Goal: Transaction & Acquisition: Purchase product/service

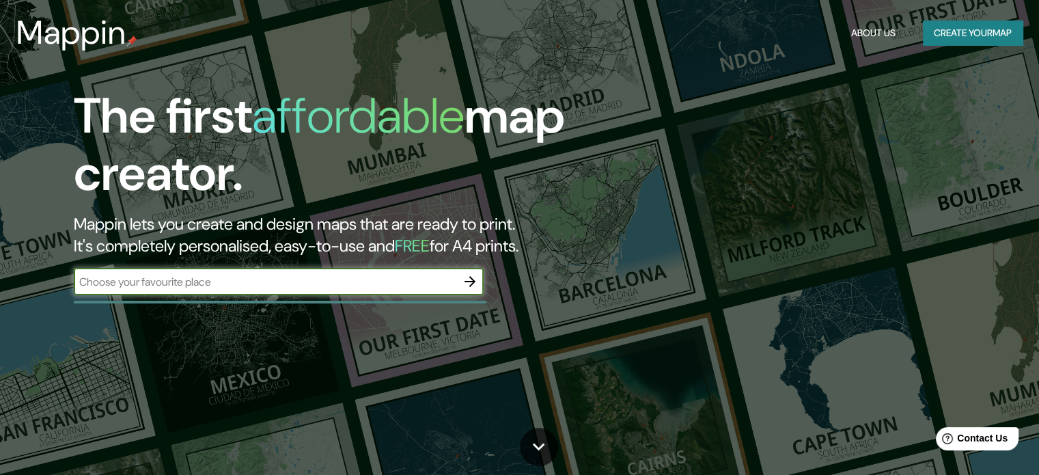
click at [237, 277] on input "text" at bounding box center [265, 282] width 383 height 16
type input "santa [PERSON_NAME]"
click at [478, 286] on icon "button" at bounding box center [470, 281] width 16 height 16
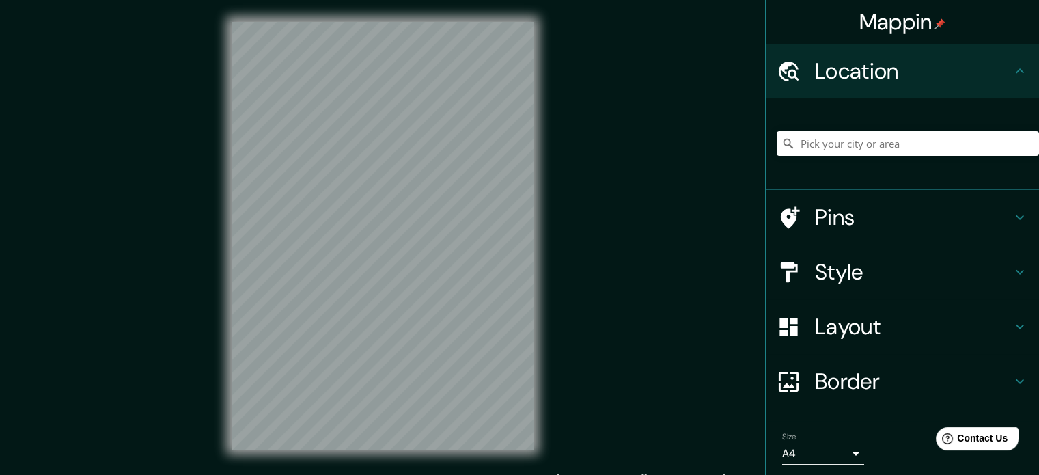
scroll to position [18, 0]
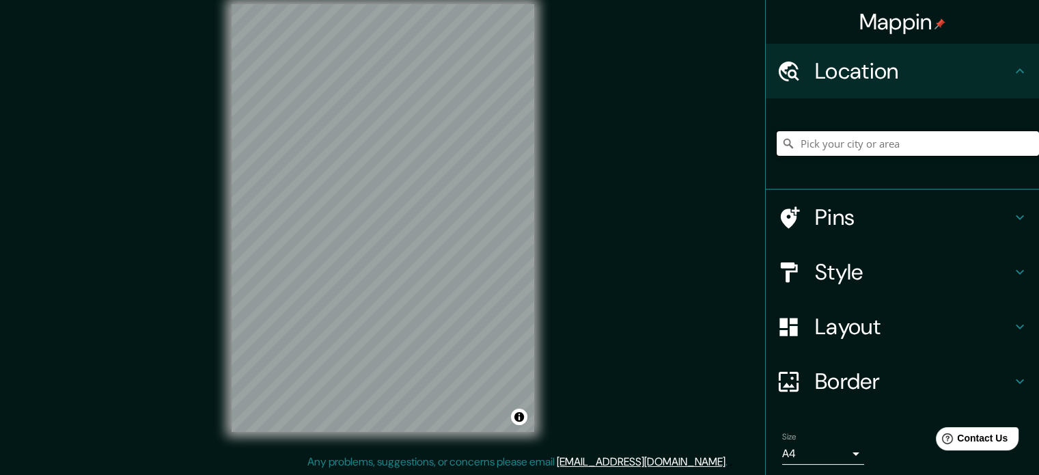
click at [838, 140] on input "Pick your city or area" at bounding box center [908, 143] width 262 height 25
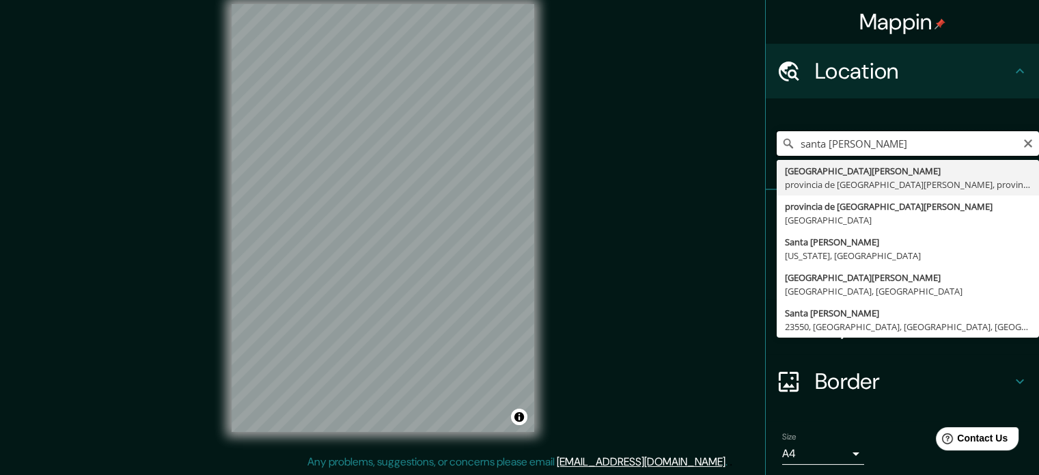
drag, startPoint x: 873, startPoint y: 141, endPoint x: 746, endPoint y: 147, distance: 127.2
click at [746, 147] on div "Mappin Location [GEOGRAPHIC_DATA][PERSON_NAME] [GEOGRAPHIC_DATA][PERSON_NAME] p…" at bounding box center [519, 228] width 1039 height 493
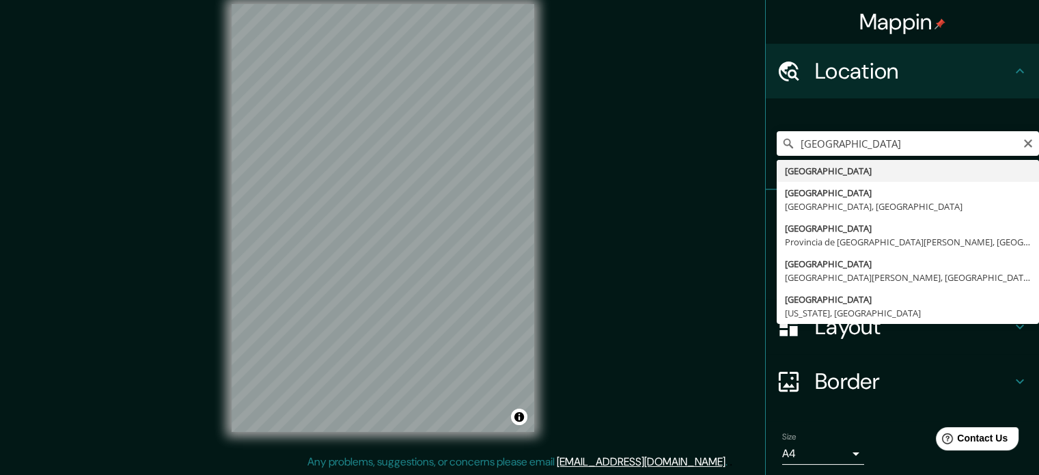
type input "[GEOGRAPHIC_DATA]"
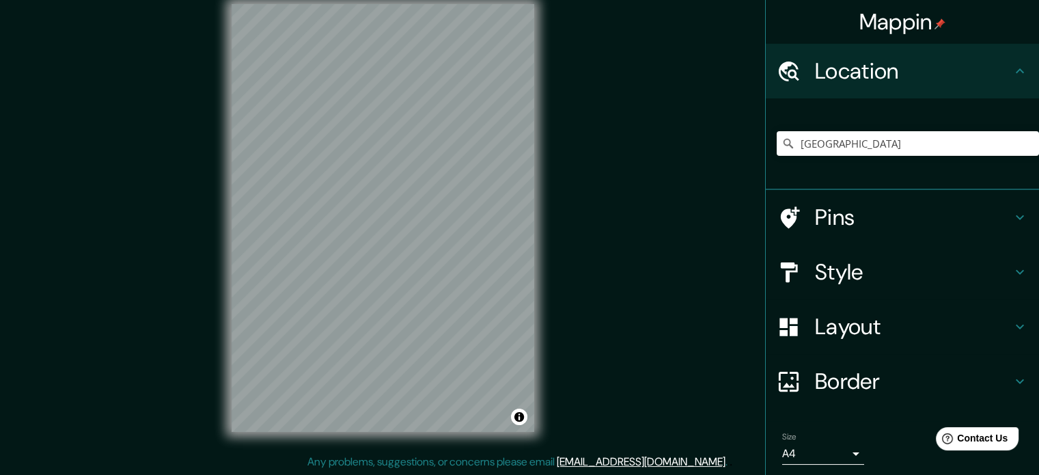
scroll to position [46, 0]
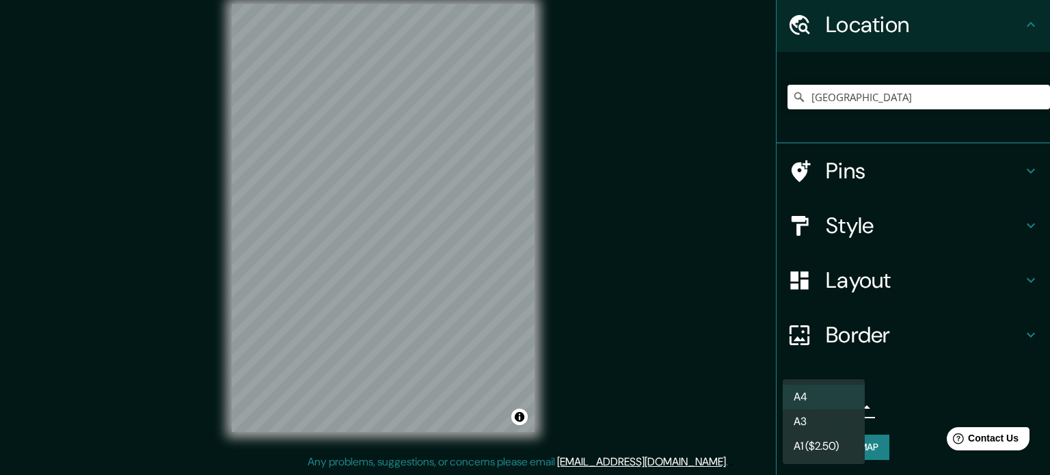
click at [849, 407] on body "Mappin Location [GEOGRAPHIC_DATA] Pins Style Layout Border Choose a border. Hin…" at bounding box center [525, 219] width 1050 height 475
click at [826, 397] on li "A4" at bounding box center [823, 397] width 82 height 25
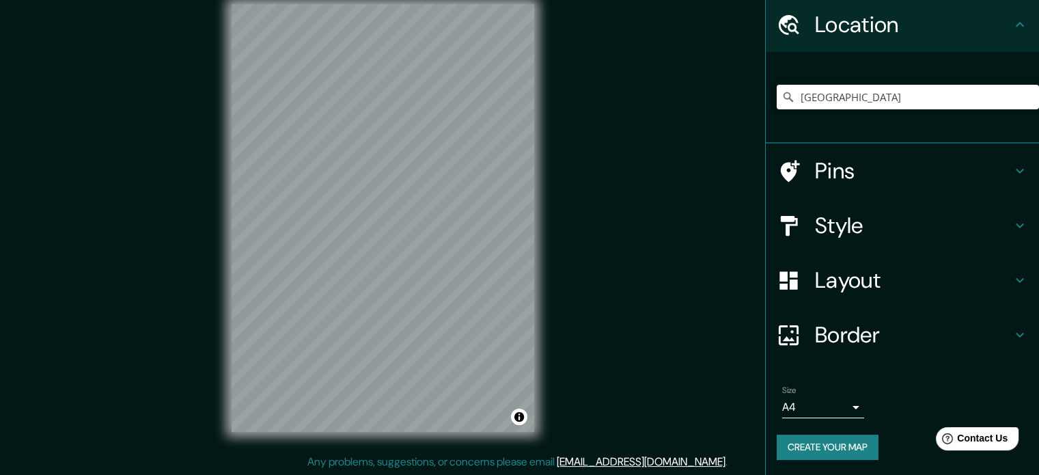
click at [955, 233] on h4 "Style" at bounding box center [913, 225] width 197 height 27
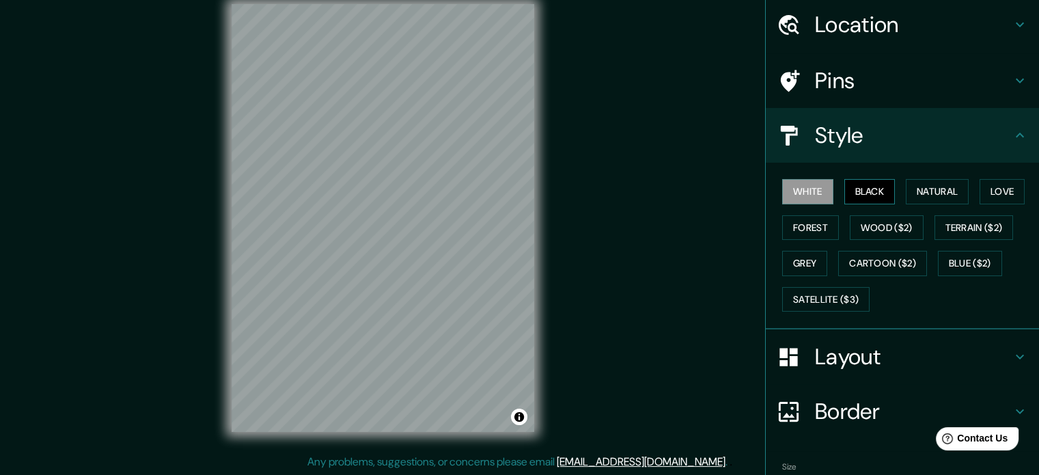
click at [858, 193] on button "Black" at bounding box center [870, 191] width 51 height 25
click at [809, 232] on button "Forest" at bounding box center [810, 227] width 57 height 25
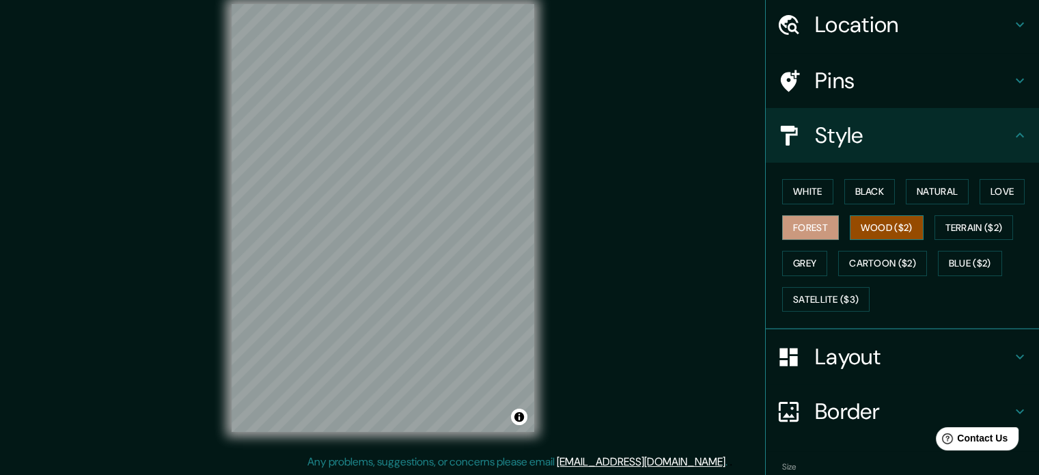
click at [897, 217] on button "Wood ($2)" at bounding box center [887, 227] width 74 height 25
click at [951, 233] on button "Terrain ($2)" at bounding box center [974, 227] width 79 height 25
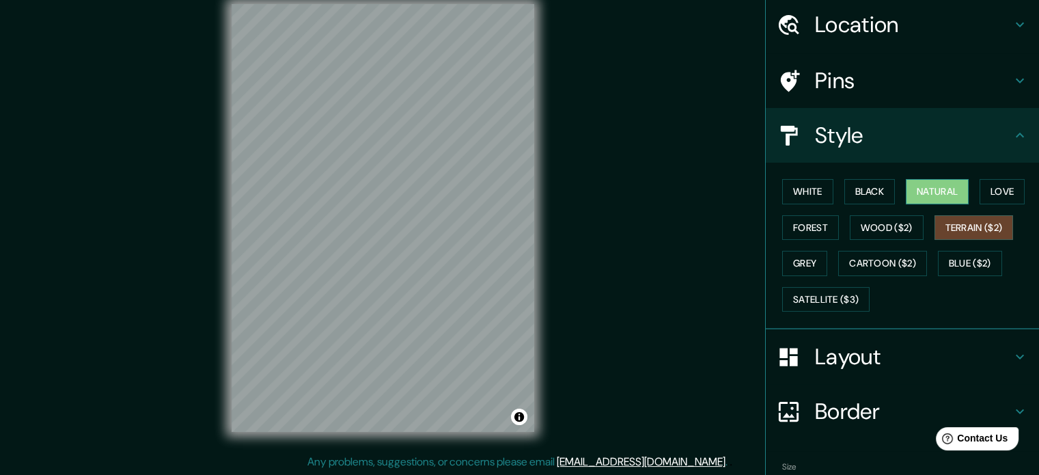
click at [948, 194] on button "Natural" at bounding box center [937, 191] width 63 height 25
click at [995, 193] on button "Love" at bounding box center [1002, 191] width 45 height 25
click at [919, 181] on button "Natural" at bounding box center [937, 191] width 63 height 25
click at [808, 215] on button "Forest" at bounding box center [810, 227] width 57 height 25
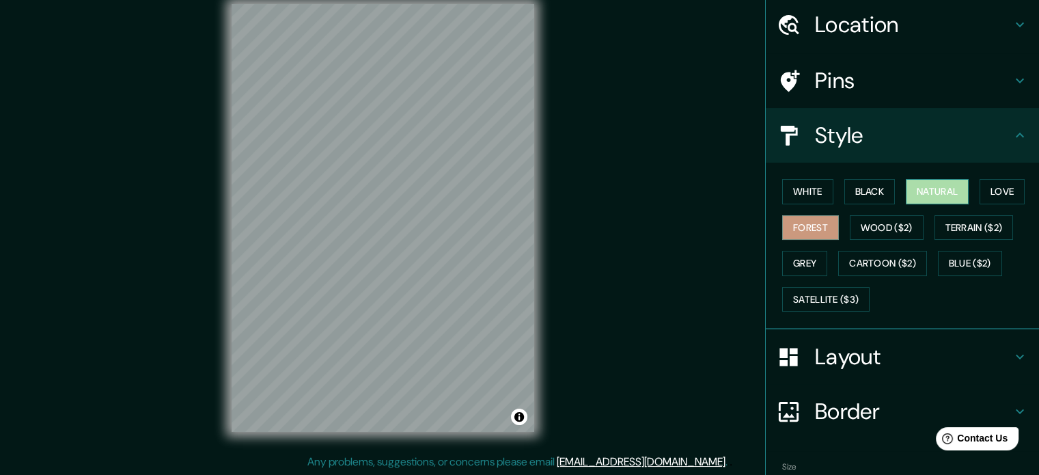
click at [910, 188] on button "Natural" at bounding box center [937, 191] width 63 height 25
click at [808, 232] on button "Forest" at bounding box center [810, 227] width 57 height 25
click at [906, 189] on button "Natural" at bounding box center [937, 191] width 63 height 25
click at [864, 190] on button "Black" at bounding box center [870, 191] width 51 height 25
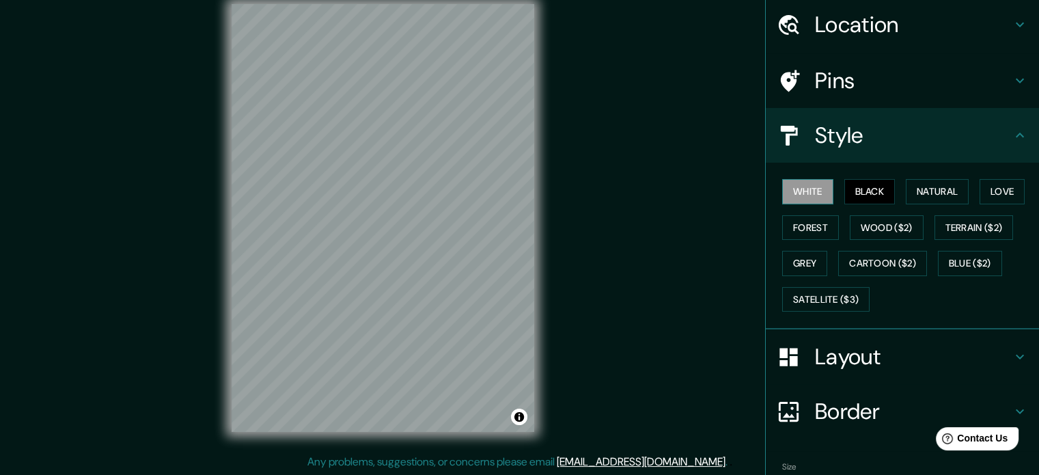
click at [813, 196] on button "White" at bounding box center [807, 191] width 51 height 25
click at [949, 187] on button "Natural" at bounding box center [937, 191] width 63 height 25
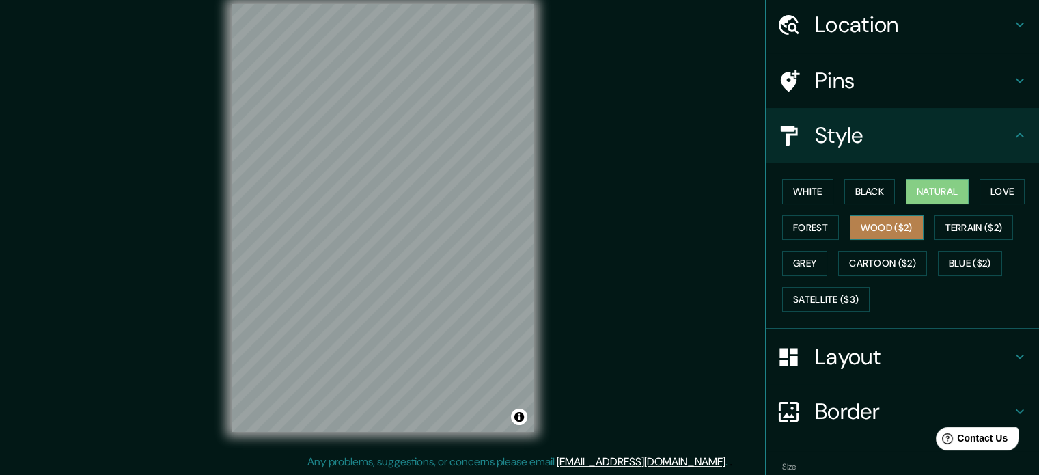
click at [850, 232] on button "Wood ($2)" at bounding box center [887, 227] width 74 height 25
click at [944, 192] on button "Natural" at bounding box center [937, 191] width 63 height 25
click at [798, 228] on button "Forest" at bounding box center [810, 227] width 57 height 25
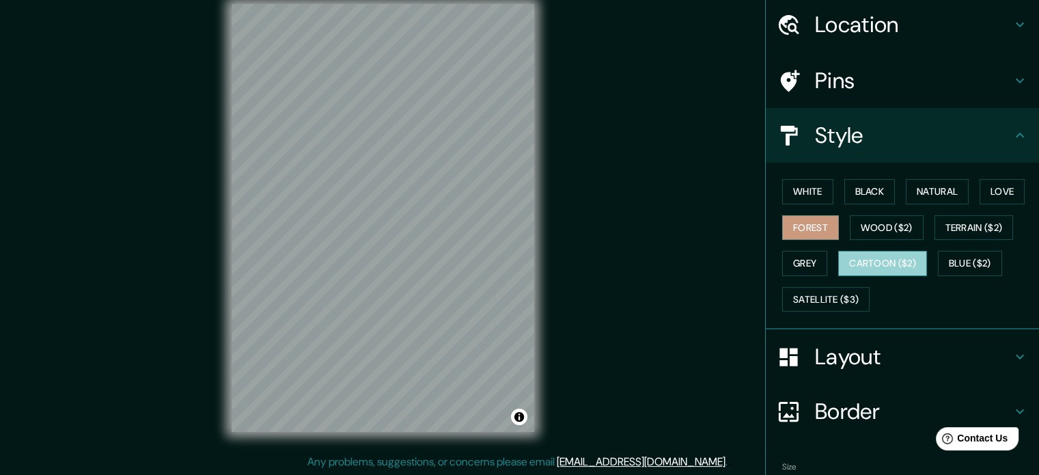
click at [883, 260] on button "Cartoon ($2)" at bounding box center [882, 263] width 89 height 25
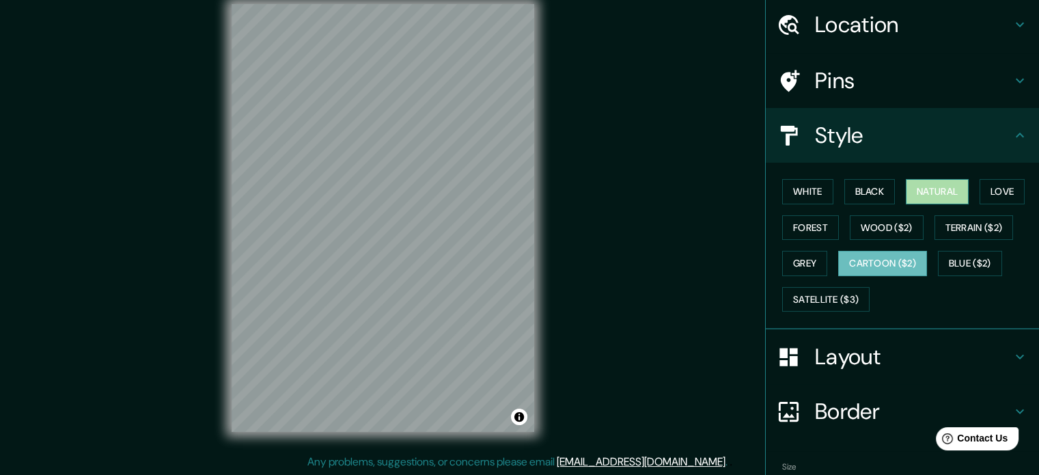
click at [923, 187] on button "Natural" at bounding box center [937, 191] width 63 height 25
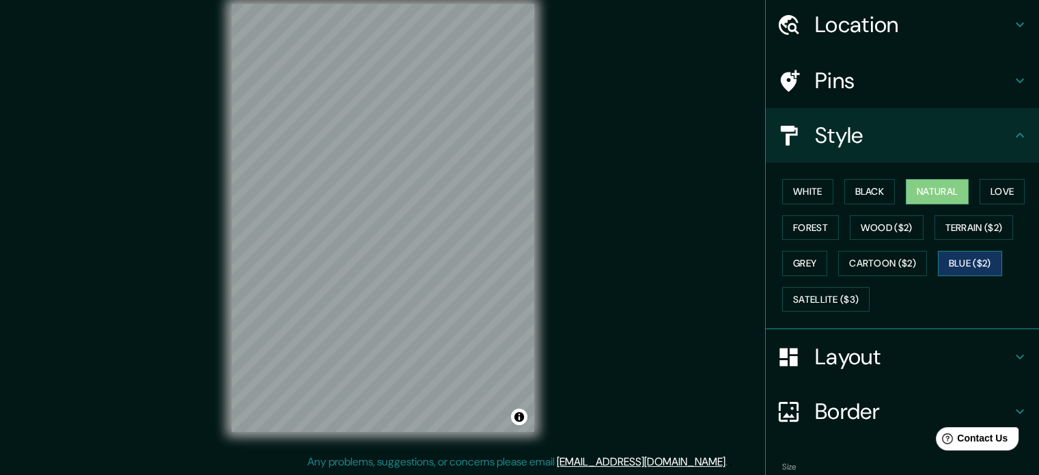
click at [940, 262] on button "Blue ($2)" at bounding box center [970, 263] width 64 height 25
click at [937, 190] on button "Natural" at bounding box center [937, 191] width 63 height 25
click at [875, 193] on button "Black" at bounding box center [870, 191] width 51 height 25
click at [932, 182] on button "Natural" at bounding box center [937, 191] width 63 height 25
click at [789, 221] on button "Forest" at bounding box center [810, 227] width 57 height 25
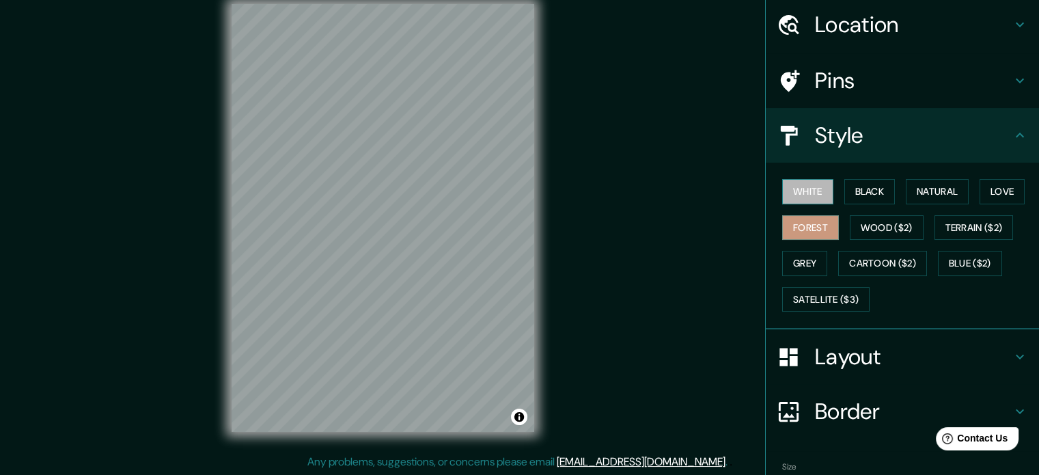
click at [804, 187] on button "White" at bounding box center [807, 191] width 51 height 25
click at [867, 196] on button "Black" at bounding box center [870, 191] width 51 height 25
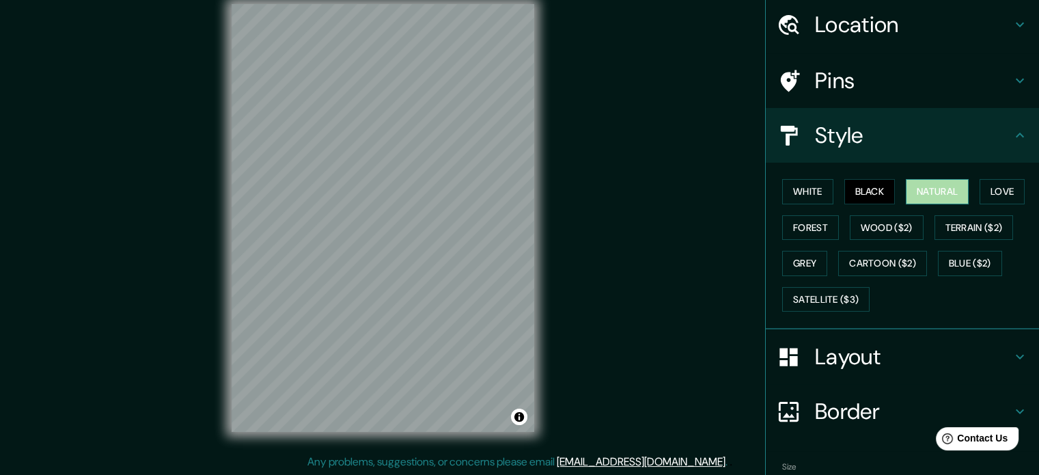
click at [946, 193] on button "Natural" at bounding box center [937, 191] width 63 height 25
click at [1004, 184] on button "Love" at bounding box center [1002, 191] width 45 height 25
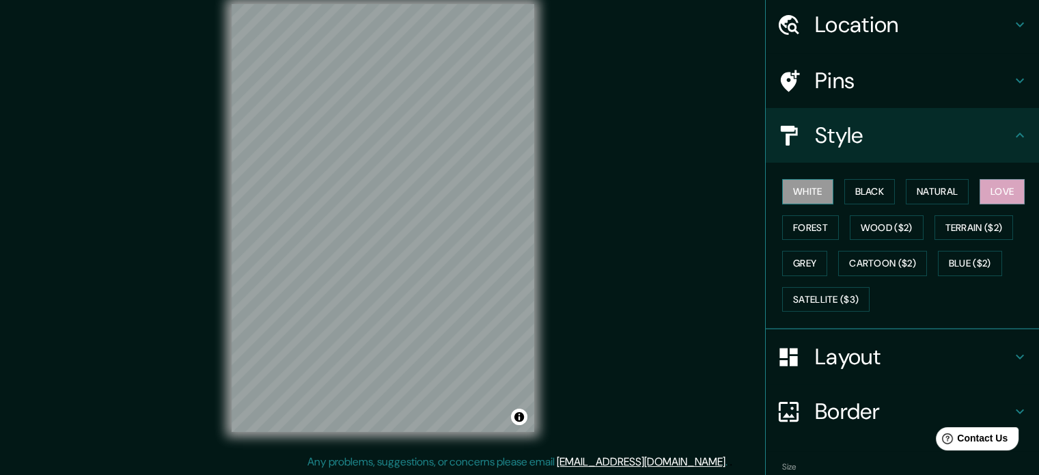
click at [806, 191] on button "White" at bounding box center [807, 191] width 51 height 25
click at [948, 182] on button "Natural" at bounding box center [937, 191] width 63 height 25
click at [810, 195] on button "White" at bounding box center [807, 191] width 51 height 25
click at [948, 180] on button "Natural" at bounding box center [937, 191] width 63 height 25
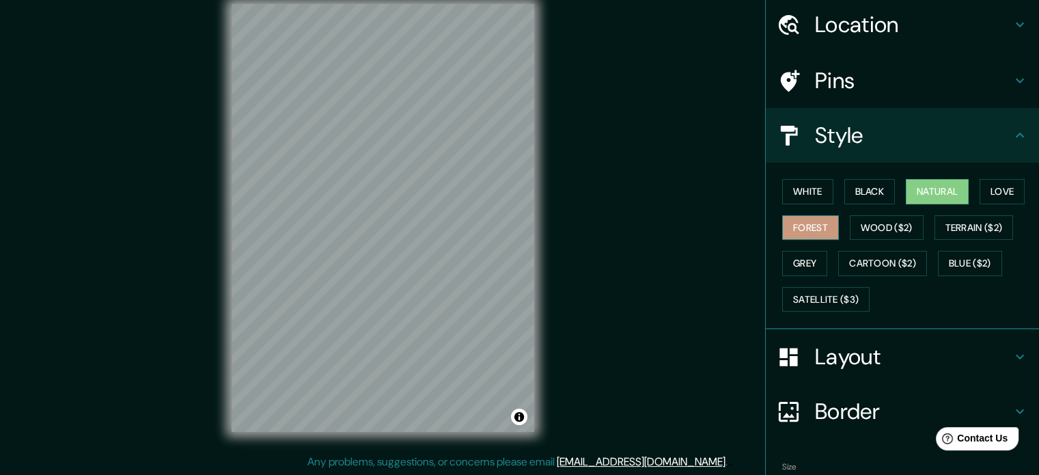
click at [814, 229] on button "Forest" at bounding box center [810, 227] width 57 height 25
click at [865, 184] on button "Black" at bounding box center [870, 191] width 51 height 25
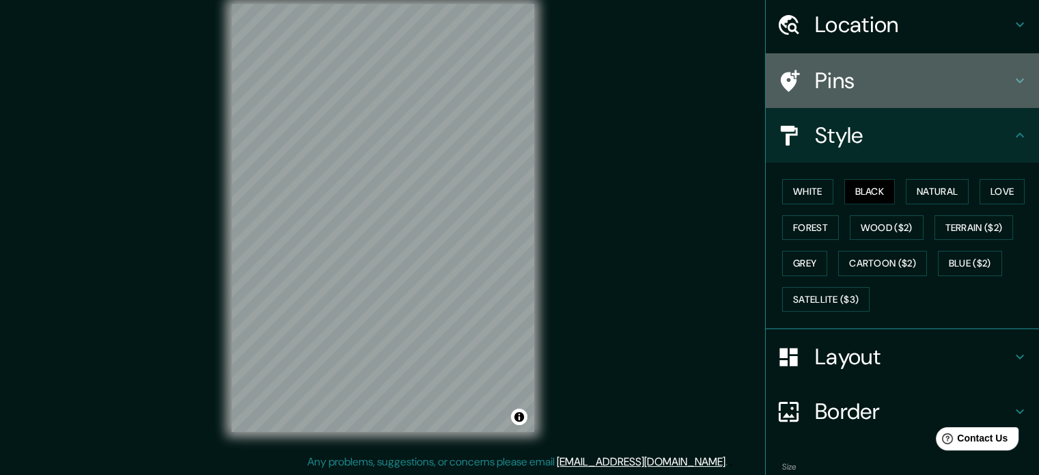
click at [834, 77] on h4 "Pins" at bounding box center [913, 80] width 197 height 27
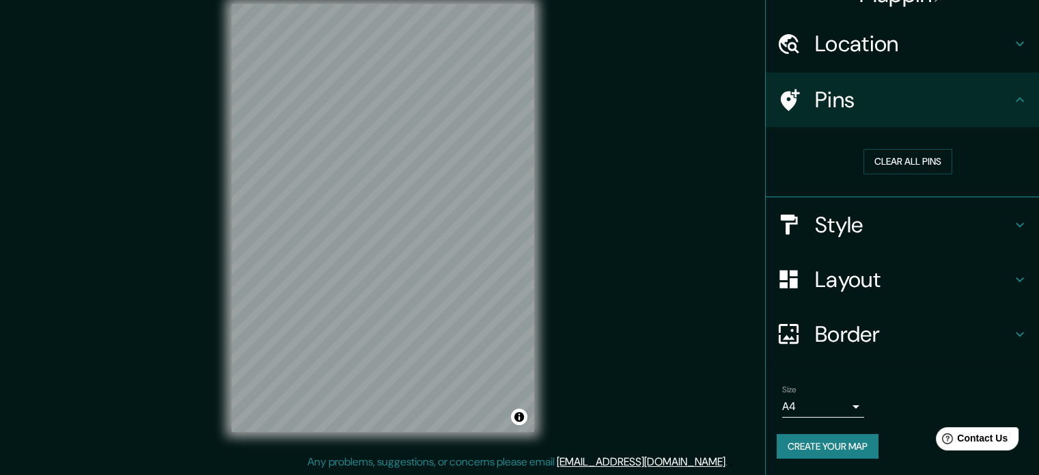
scroll to position [26, 0]
click at [394, 210] on div at bounding box center [399, 205] width 11 height 11
click at [862, 221] on h4 "Style" at bounding box center [913, 226] width 197 height 27
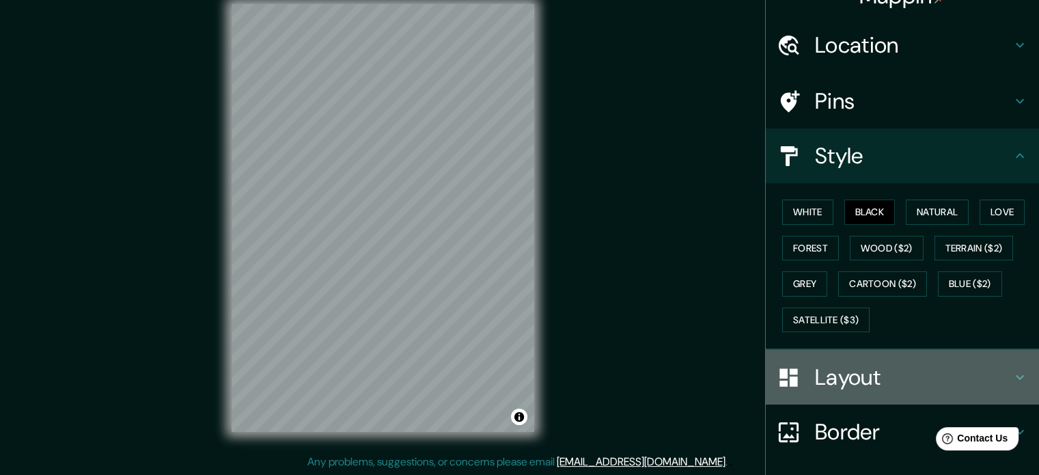
click at [875, 377] on h4 "Layout" at bounding box center [913, 377] width 197 height 27
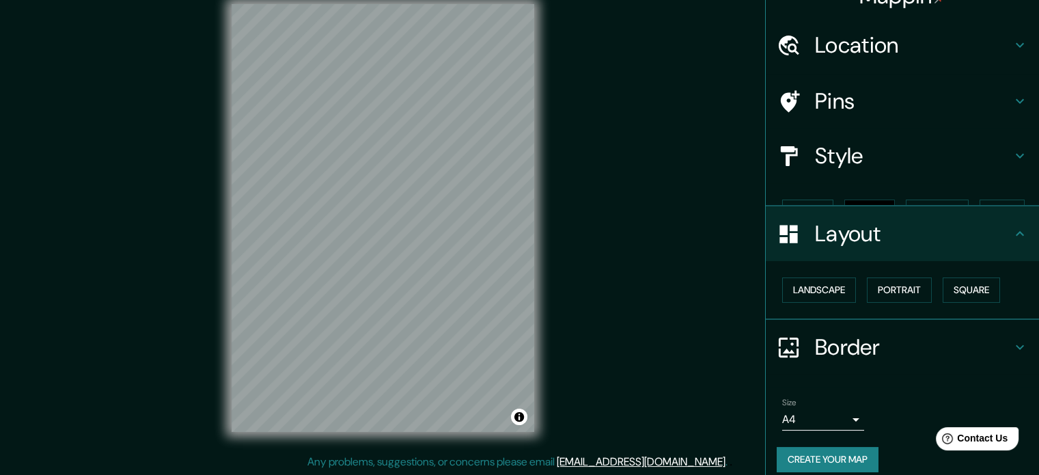
scroll to position [15, 0]
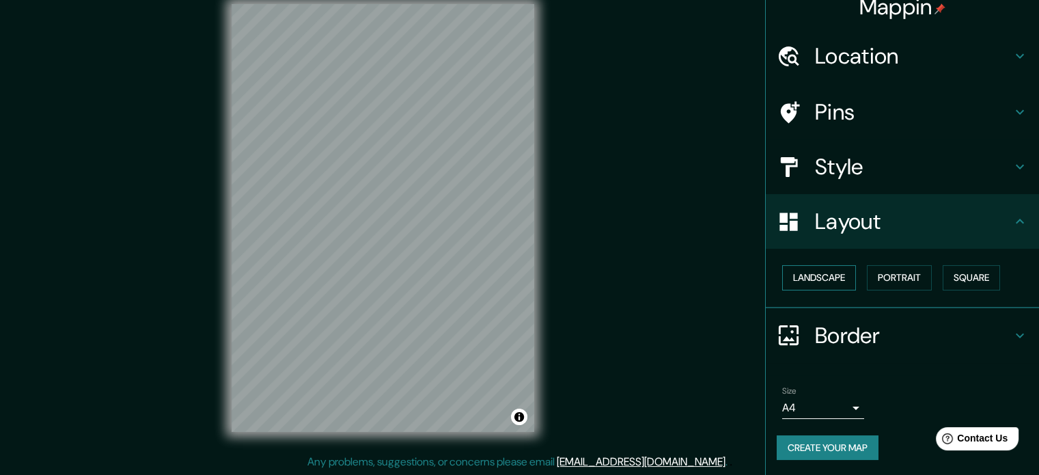
click at [829, 275] on button "Landscape" at bounding box center [819, 277] width 74 height 25
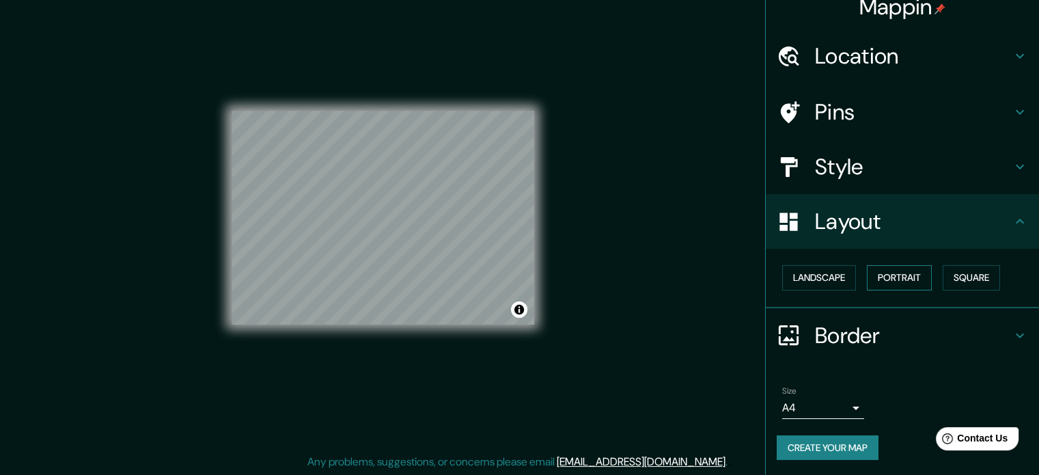
click at [889, 275] on button "Portrait" at bounding box center [899, 277] width 65 height 25
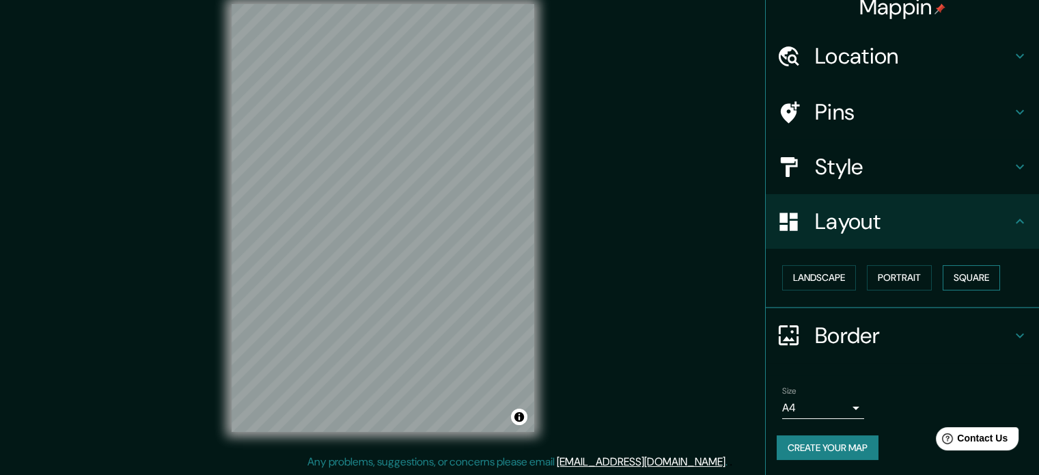
click at [961, 278] on button "Square" at bounding box center [971, 277] width 57 height 25
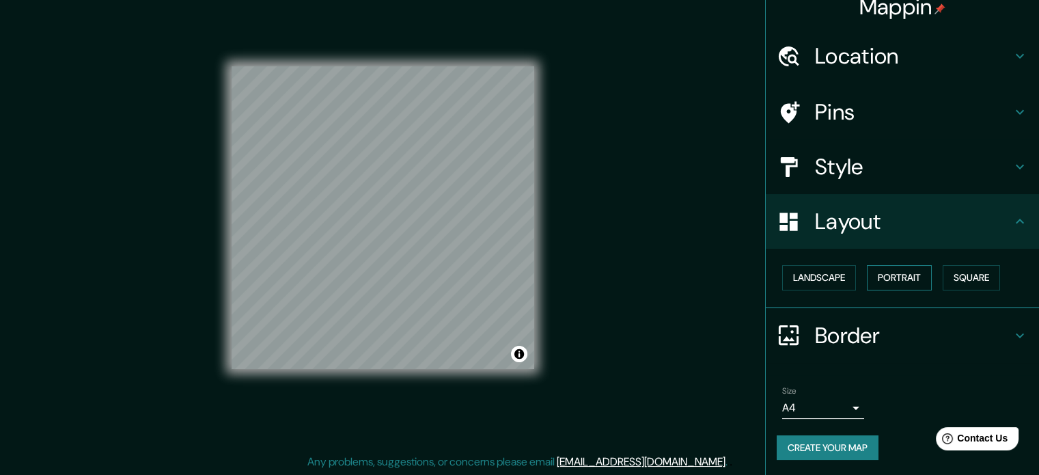
click at [888, 270] on button "Portrait" at bounding box center [899, 277] width 65 height 25
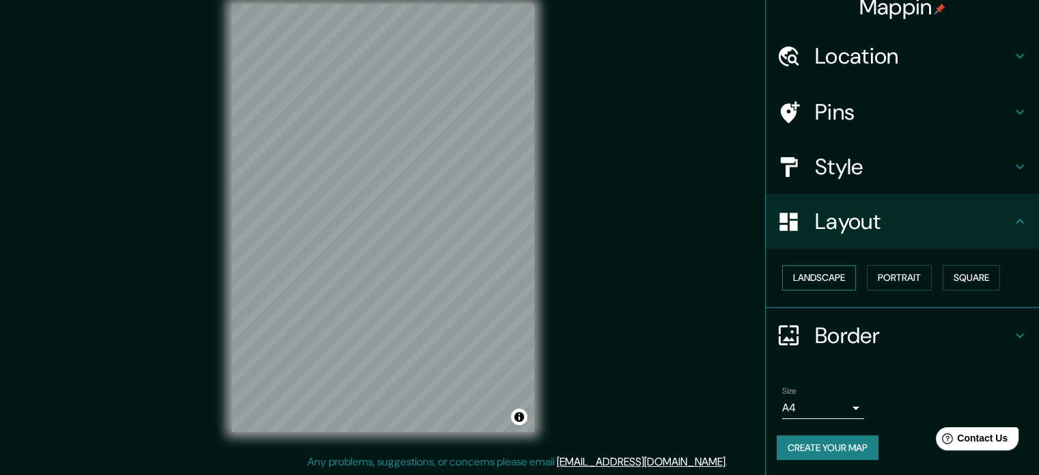
click at [798, 275] on button "Landscape" at bounding box center [819, 277] width 74 height 25
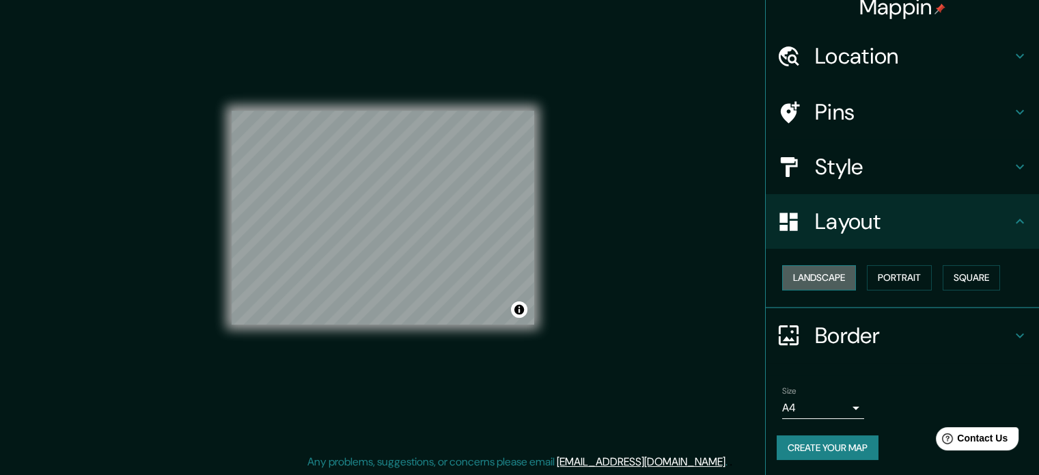
click at [802, 277] on button "Landscape" at bounding box center [819, 277] width 74 height 25
click at [841, 221] on h4 "Layout" at bounding box center [913, 221] width 197 height 27
click at [839, 337] on h4 "Border" at bounding box center [913, 335] width 197 height 27
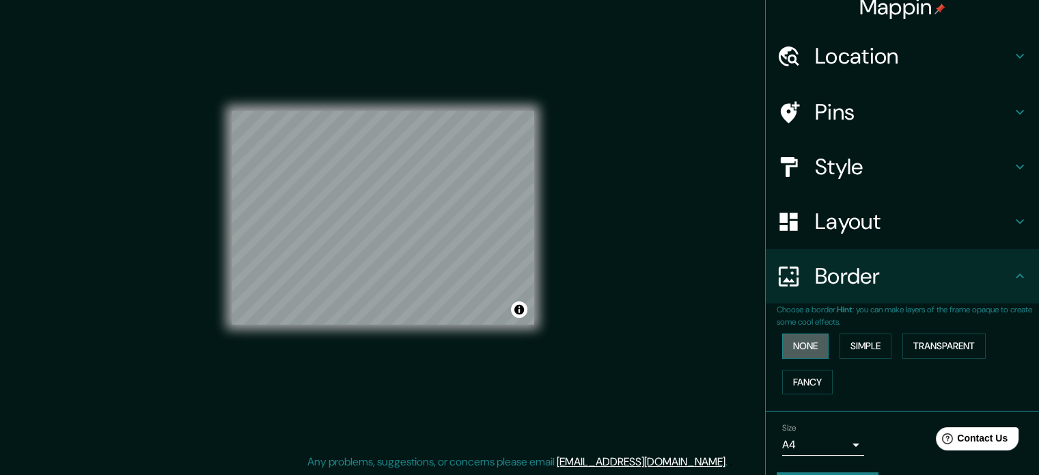
click at [798, 351] on button "None" at bounding box center [805, 345] width 46 height 25
click at [865, 346] on button "Simple" at bounding box center [866, 345] width 52 height 25
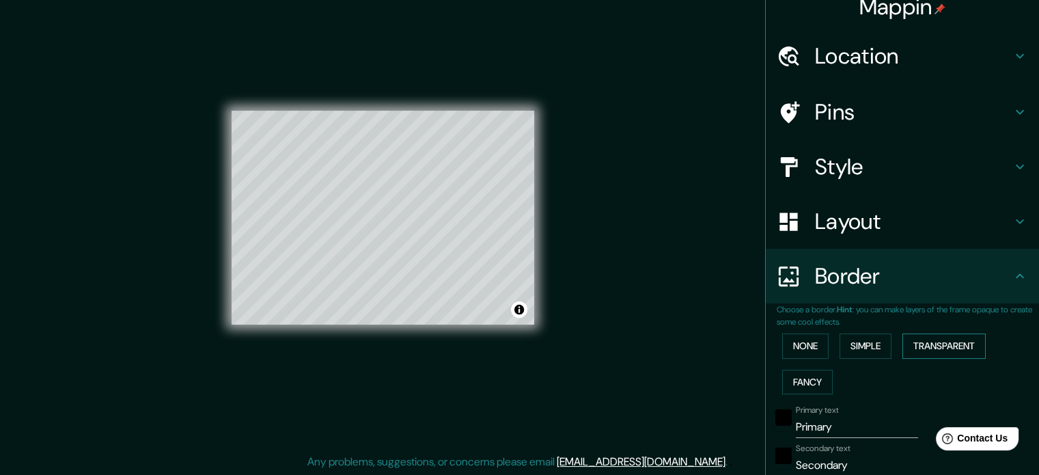
click at [924, 343] on button "Transparent" at bounding box center [944, 345] width 83 height 25
click at [798, 377] on button "Fancy" at bounding box center [807, 382] width 51 height 25
click at [796, 344] on button "None" at bounding box center [805, 345] width 46 height 25
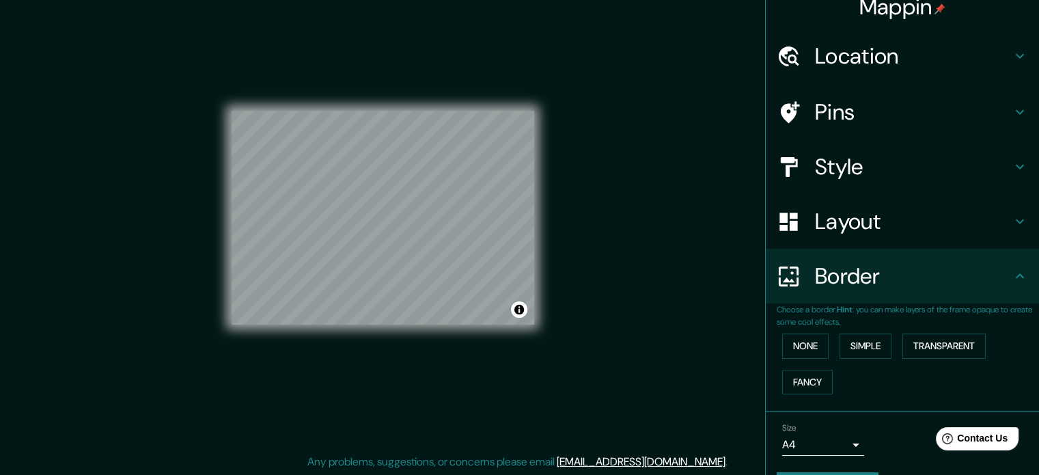
scroll to position [52, 0]
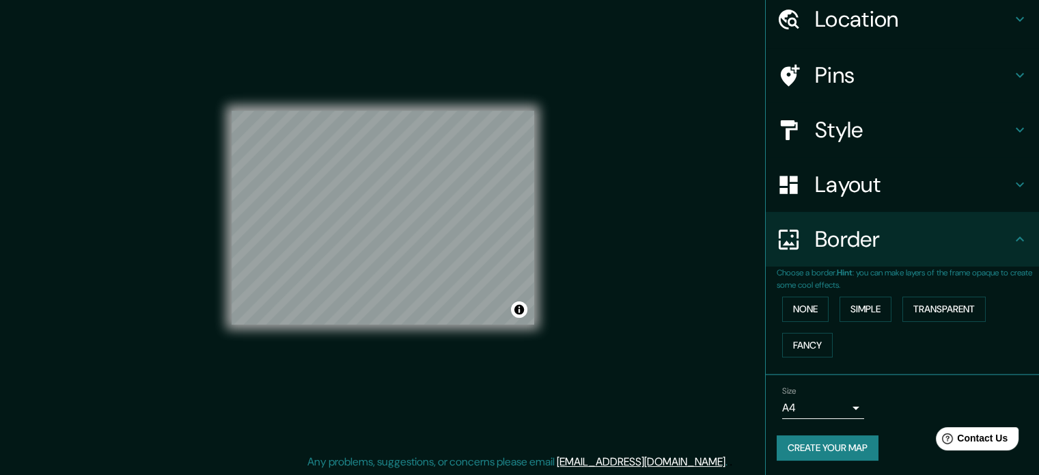
click at [812, 166] on div "Layout" at bounding box center [902, 184] width 273 height 55
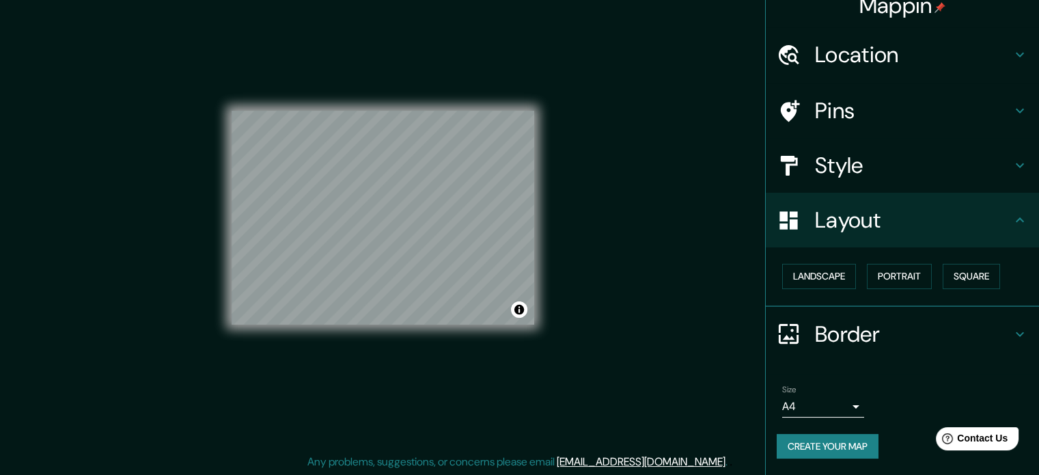
scroll to position [15, 0]
click at [840, 278] on button "Landscape" at bounding box center [819, 277] width 74 height 25
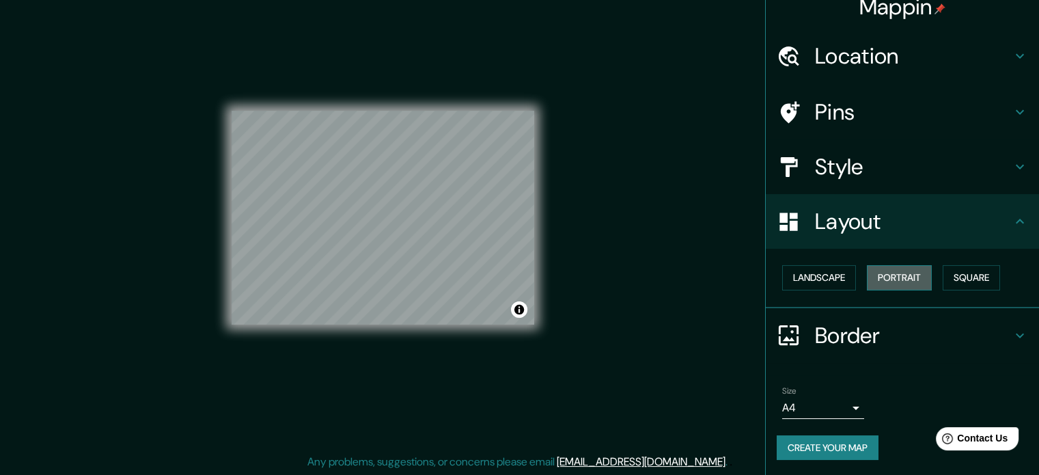
click at [881, 273] on button "Portrait" at bounding box center [899, 277] width 65 height 25
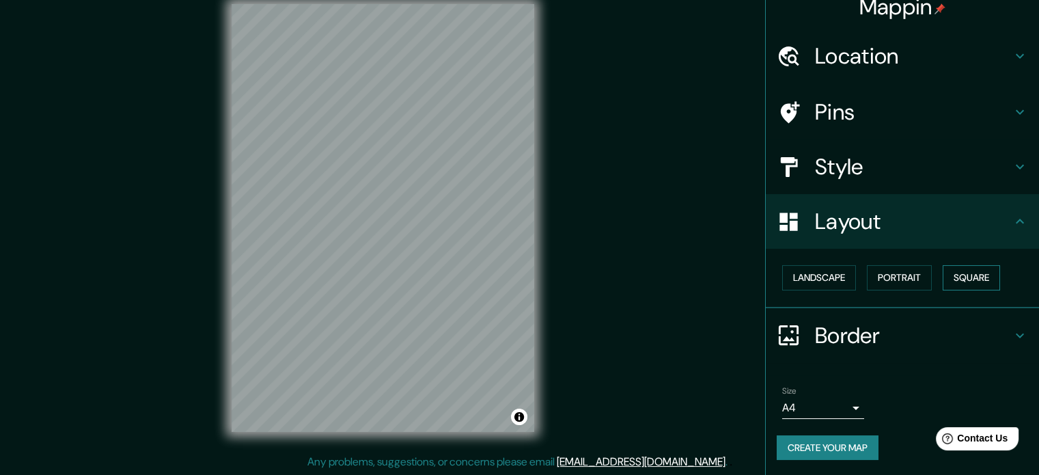
click at [976, 271] on button "Square" at bounding box center [971, 277] width 57 height 25
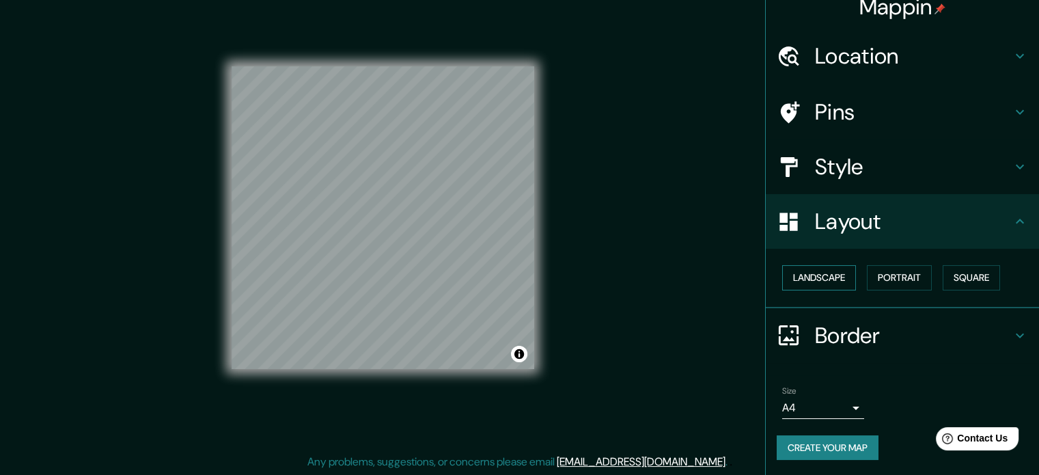
click at [823, 278] on button "Landscape" at bounding box center [819, 277] width 74 height 25
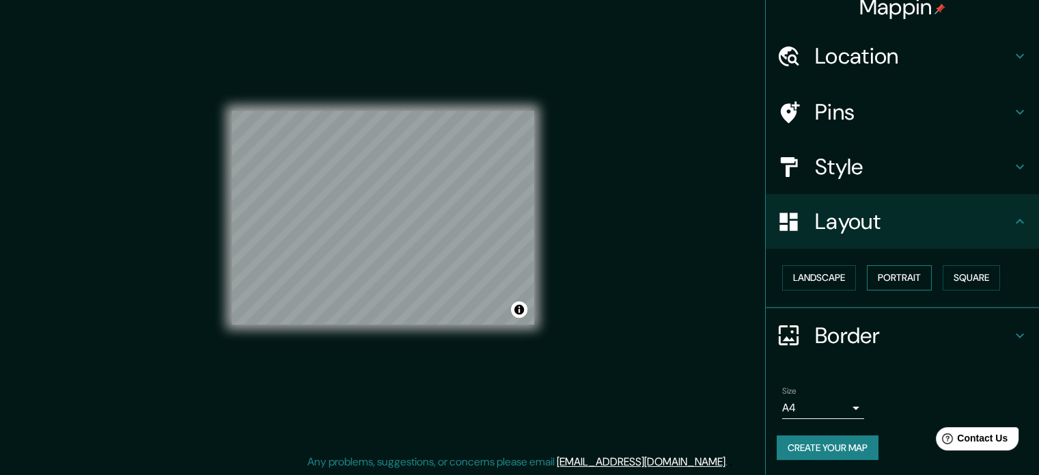
click at [903, 272] on button "Portrait" at bounding box center [899, 277] width 65 height 25
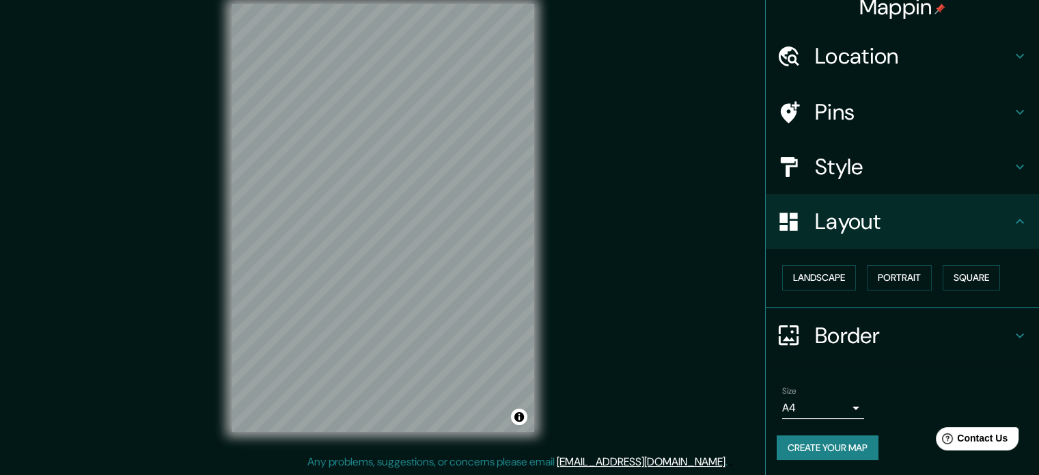
click at [867, 153] on h4 "Style" at bounding box center [913, 166] width 197 height 27
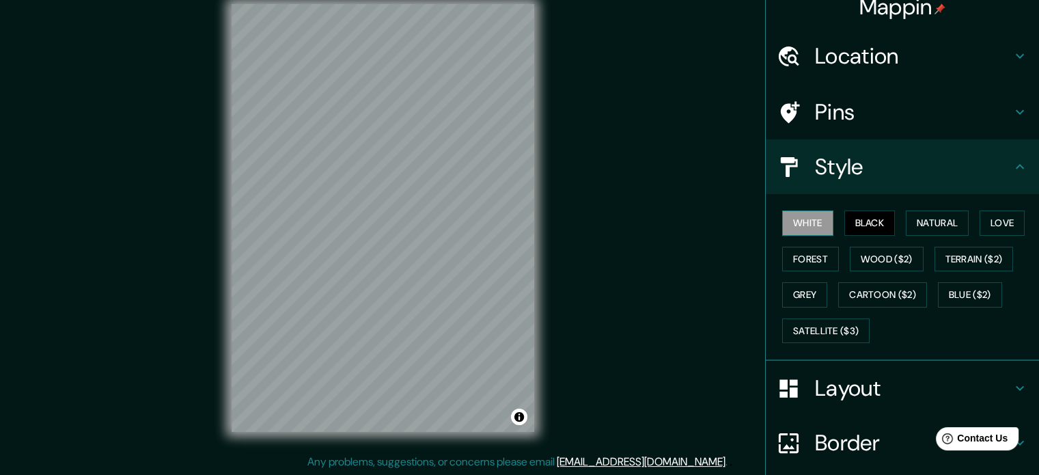
click at [804, 225] on button "White" at bounding box center [807, 222] width 51 height 25
click at [848, 219] on button "Black" at bounding box center [870, 222] width 51 height 25
click at [936, 217] on button "Natural" at bounding box center [937, 222] width 63 height 25
click at [874, 221] on button "Black" at bounding box center [870, 222] width 51 height 25
click at [866, 122] on h4 "Pins" at bounding box center [913, 111] width 197 height 27
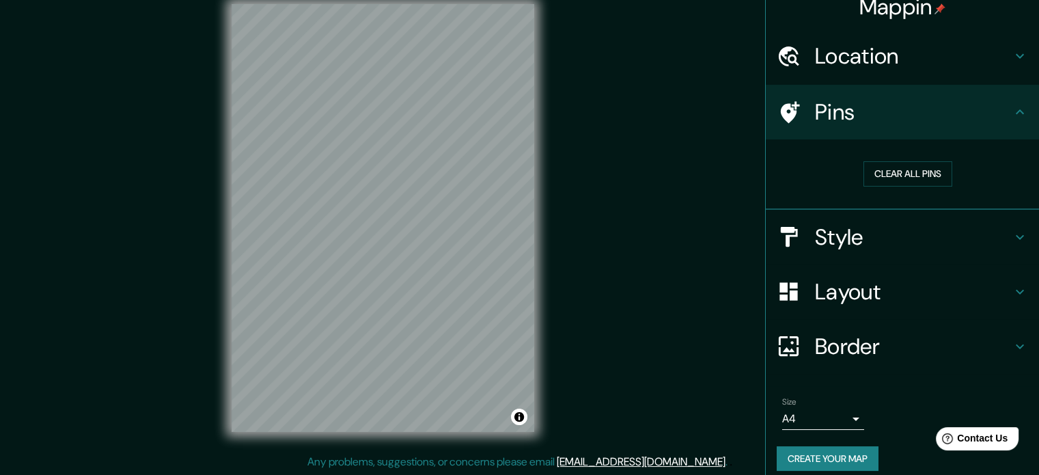
click at [860, 16] on h4 "Mappin" at bounding box center [903, 6] width 87 height 27
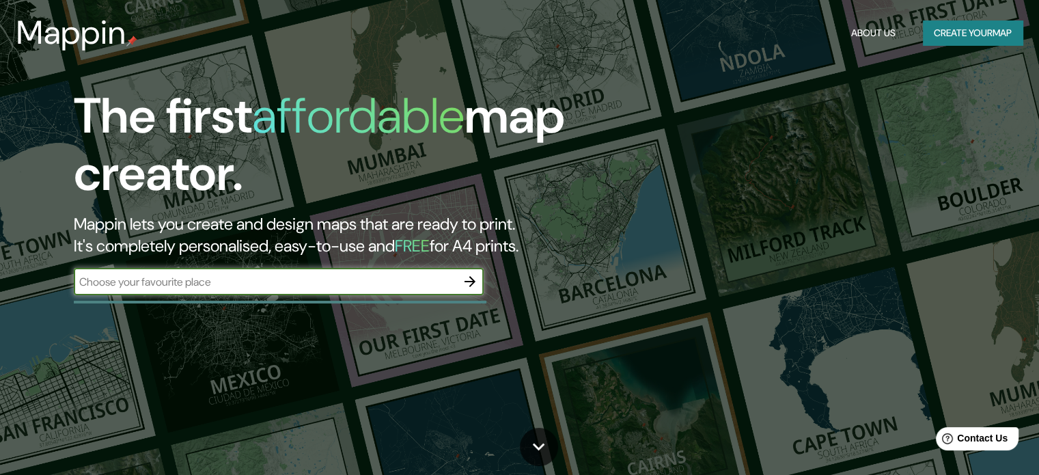
click at [473, 286] on icon "button" at bounding box center [470, 281] width 16 height 16
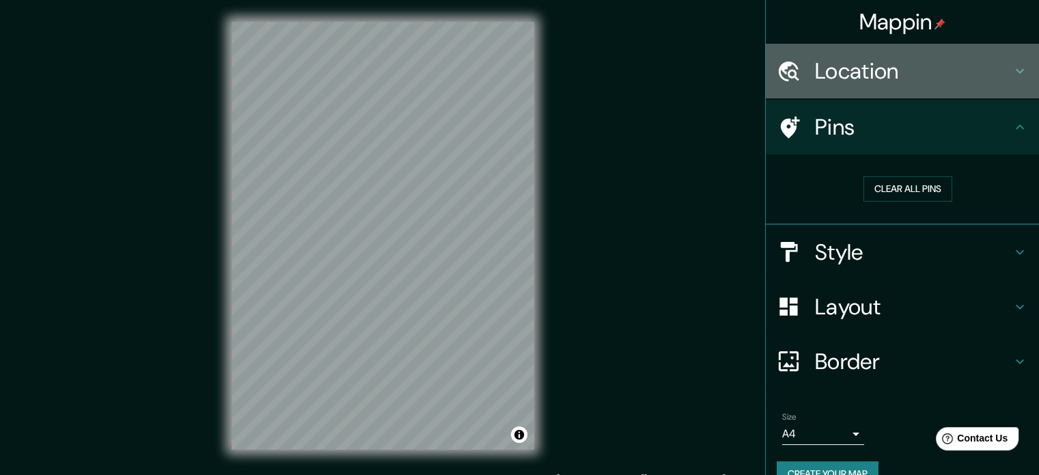
click at [844, 70] on h4 "Location" at bounding box center [913, 70] width 197 height 27
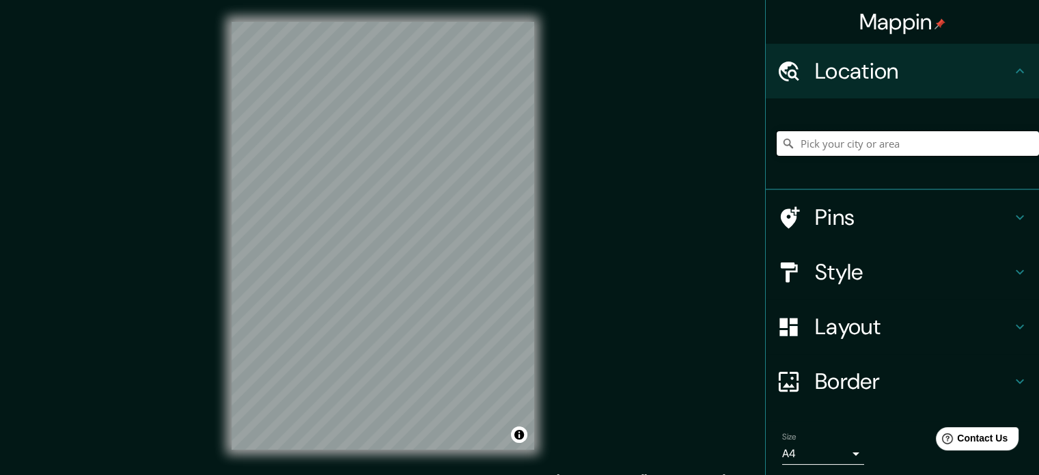
click at [841, 146] on input "Pick your city or area" at bounding box center [908, 143] width 262 height 25
type input "[GEOGRAPHIC_DATA]"
click at [782, 144] on icon at bounding box center [789, 144] width 14 height 14
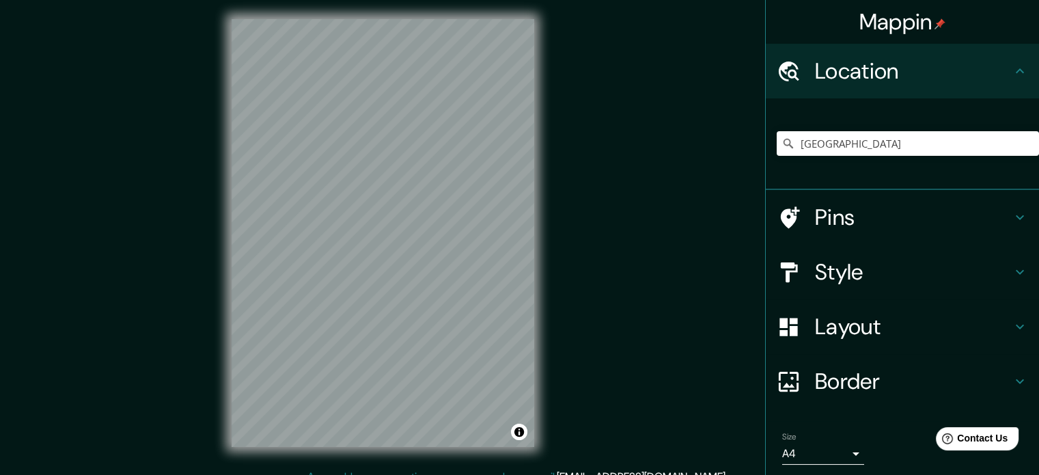
scroll to position [5, 0]
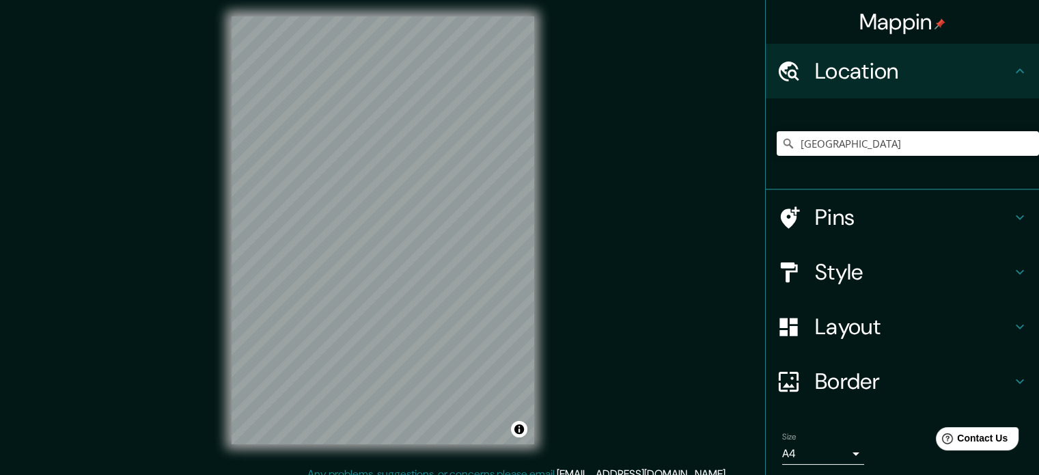
click at [833, 273] on h4 "Style" at bounding box center [913, 271] width 197 height 27
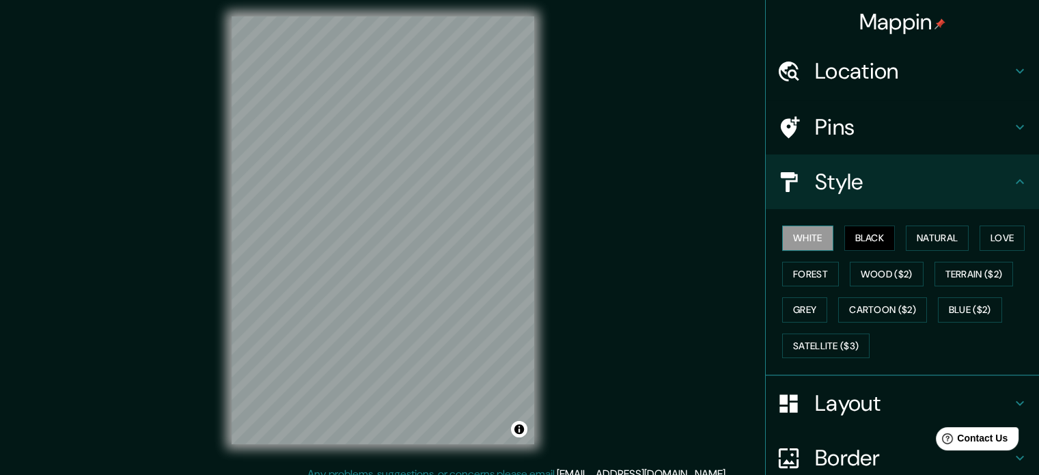
click at [796, 239] on button "White" at bounding box center [807, 238] width 51 height 25
click at [860, 232] on button "Black" at bounding box center [870, 238] width 51 height 25
click at [916, 234] on button "Natural" at bounding box center [937, 238] width 63 height 25
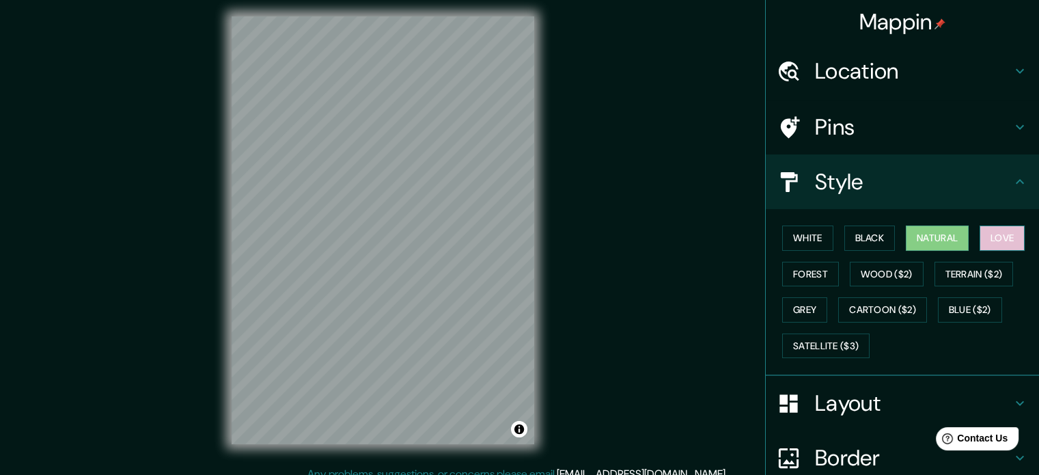
click at [980, 228] on button "Love" at bounding box center [1002, 238] width 45 height 25
click at [951, 234] on button "Natural" at bounding box center [937, 238] width 63 height 25
click at [813, 274] on button "Forest" at bounding box center [810, 274] width 57 height 25
click at [981, 243] on button "Love" at bounding box center [1002, 238] width 45 height 25
click at [960, 240] on button "Natural" at bounding box center [937, 238] width 63 height 25
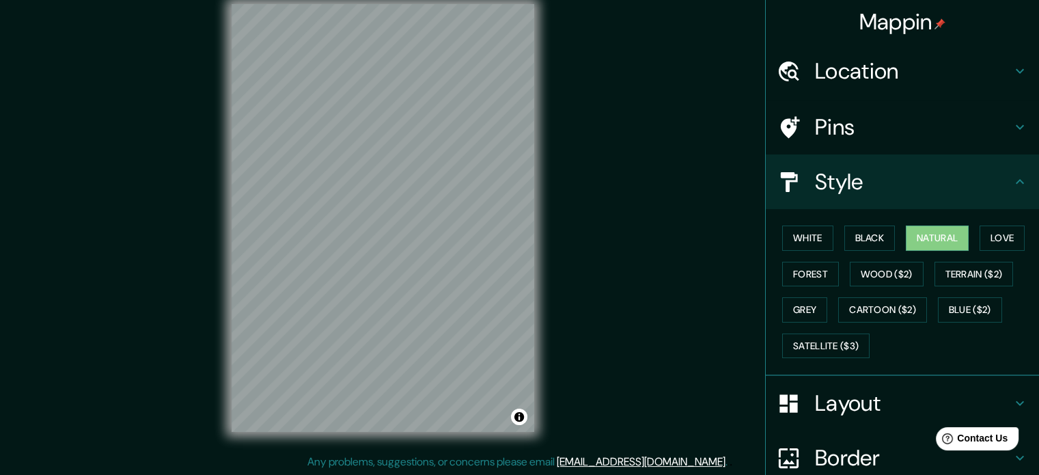
scroll to position [122, 0]
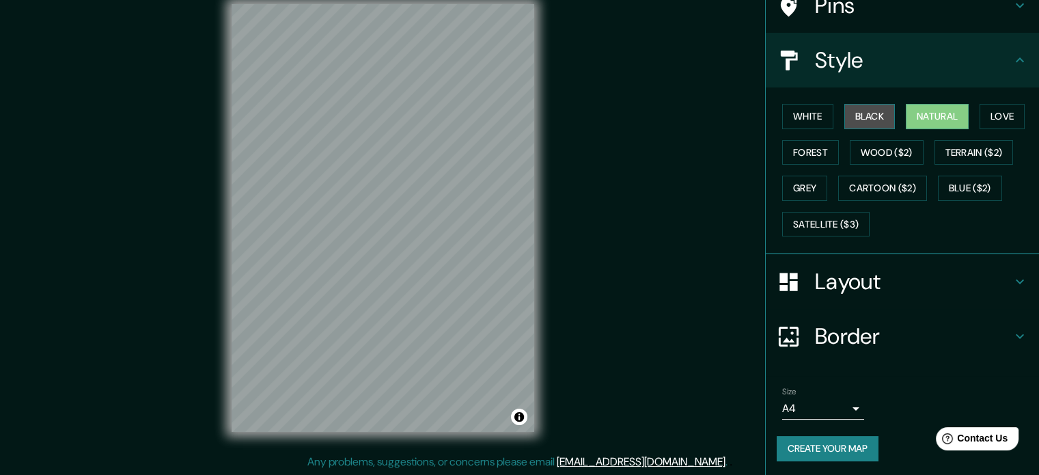
click at [869, 108] on button "Black" at bounding box center [870, 116] width 51 height 25
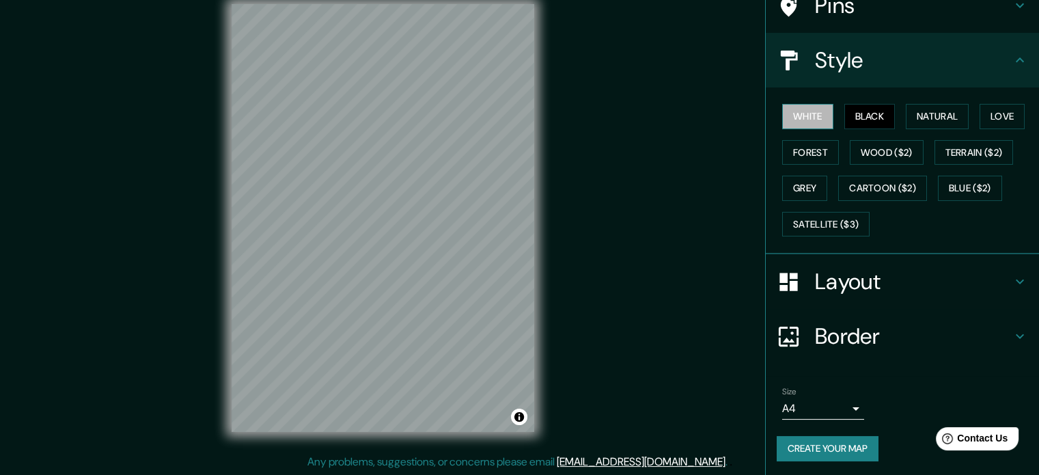
click at [817, 114] on button "White" at bounding box center [807, 116] width 51 height 25
click at [819, 443] on button "Create your map" at bounding box center [828, 448] width 102 height 25
click at [837, 448] on button "Create your map" at bounding box center [828, 448] width 102 height 25
click at [982, 433] on span "Contact Us" at bounding box center [983, 439] width 53 height 12
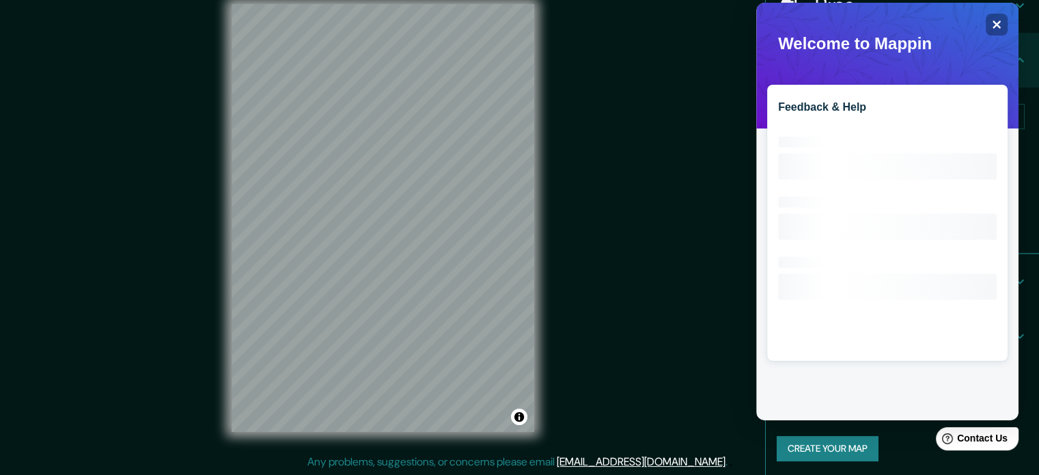
scroll to position [0, 0]
click at [1007, 31] on div "Close" at bounding box center [997, 25] width 22 height 22
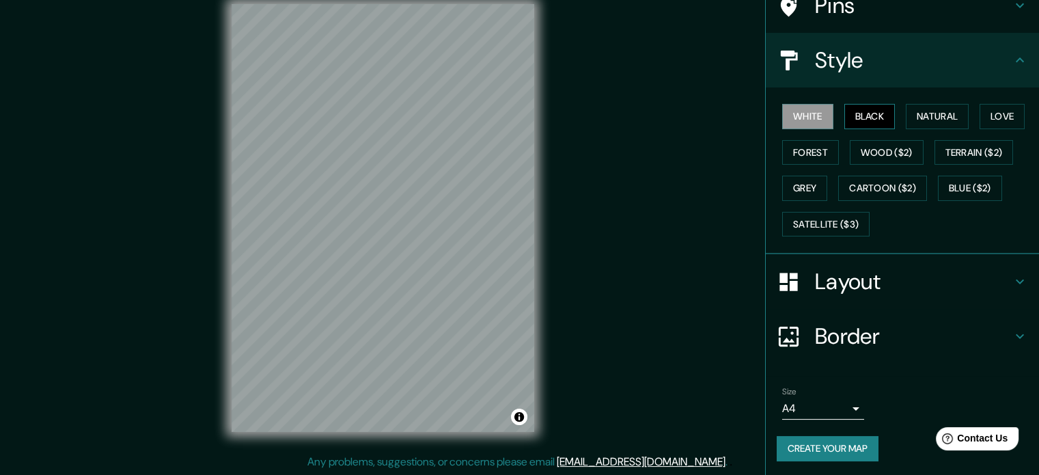
click at [862, 117] on button "Black" at bounding box center [870, 116] width 51 height 25
click at [916, 119] on button "Natural" at bounding box center [937, 116] width 63 height 25
click at [841, 405] on body "Mappin Location [GEOGRAPHIC_DATA] Pins Style White Black Natural Love Forest Wo…" at bounding box center [519, 219] width 1039 height 475
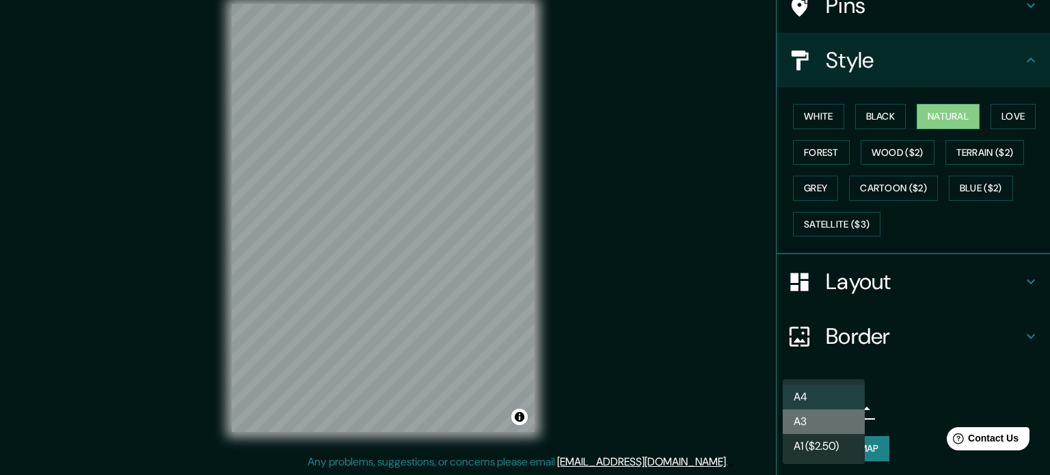
click at [820, 424] on li "A3" at bounding box center [823, 421] width 82 height 25
type input "a4"
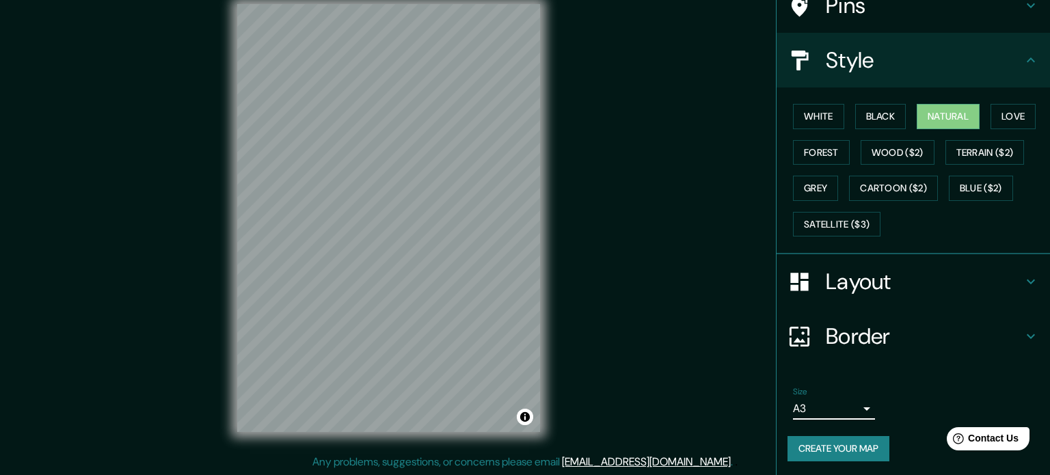
click at [817, 406] on body "Mappin Location [GEOGRAPHIC_DATA] Pins Style White Black Natural Love Forest Wo…" at bounding box center [525, 219] width 1050 height 475
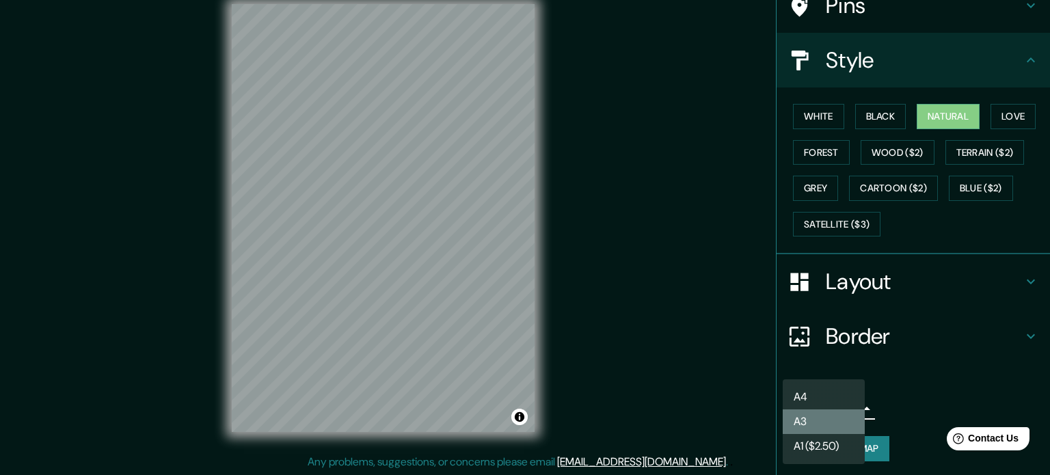
click at [809, 423] on li "A3" at bounding box center [823, 421] width 82 height 25
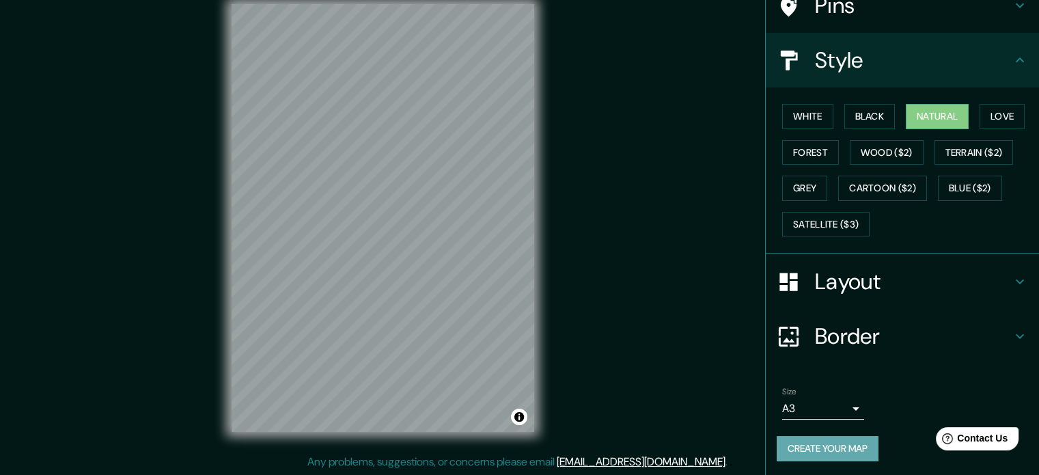
click at [812, 448] on button "Create your map" at bounding box center [828, 448] width 102 height 25
click at [866, 116] on button "Black" at bounding box center [870, 116] width 51 height 25
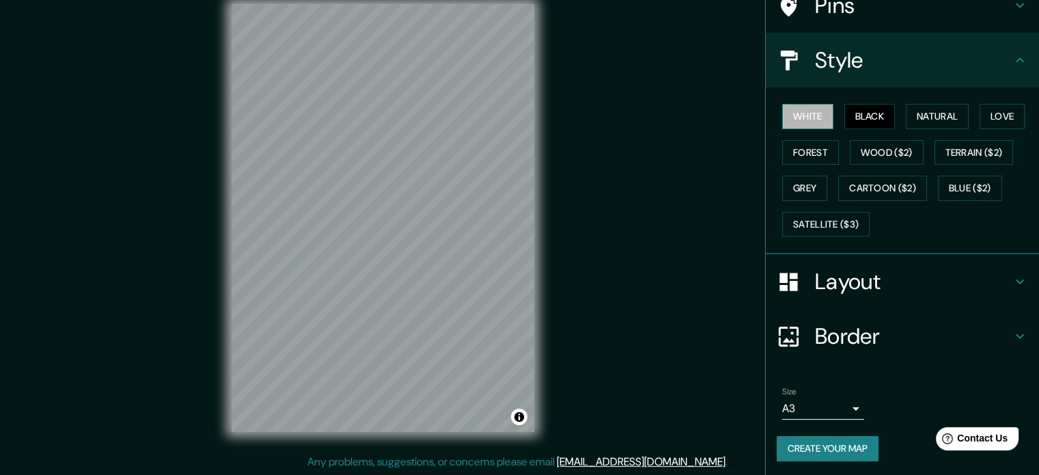
click at [815, 122] on button "White" at bounding box center [807, 116] width 51 height 25
click at [845, 114] on button "Black" at bounding box center [870, 116] width 51 height 25
click at [910, 122] on button "Natural" at bounding box center [937, 116] width 63 height 25
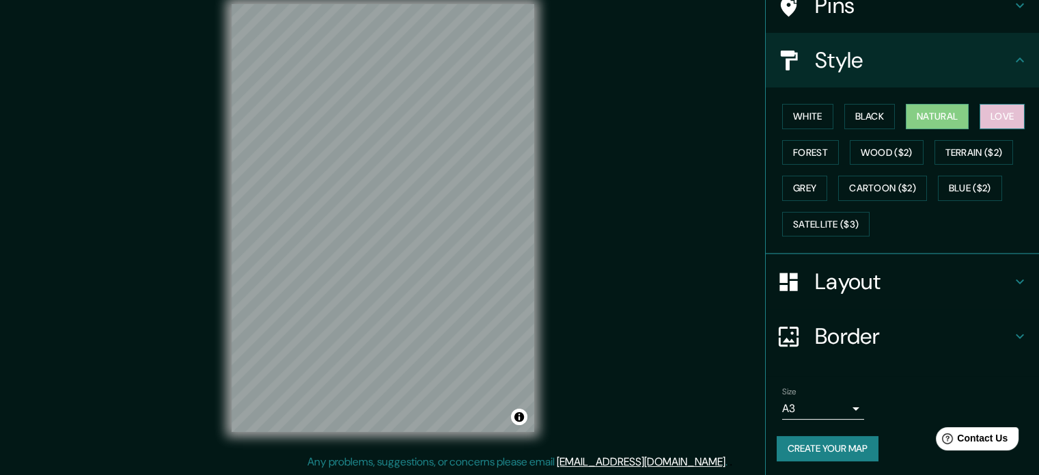
click at [1000, 118] on button "Love" at bounding box center [1002, 116] width 45 height 25
click at [800, 149] on button "Forest" at bounding box center [810, 152] width 57 height 25
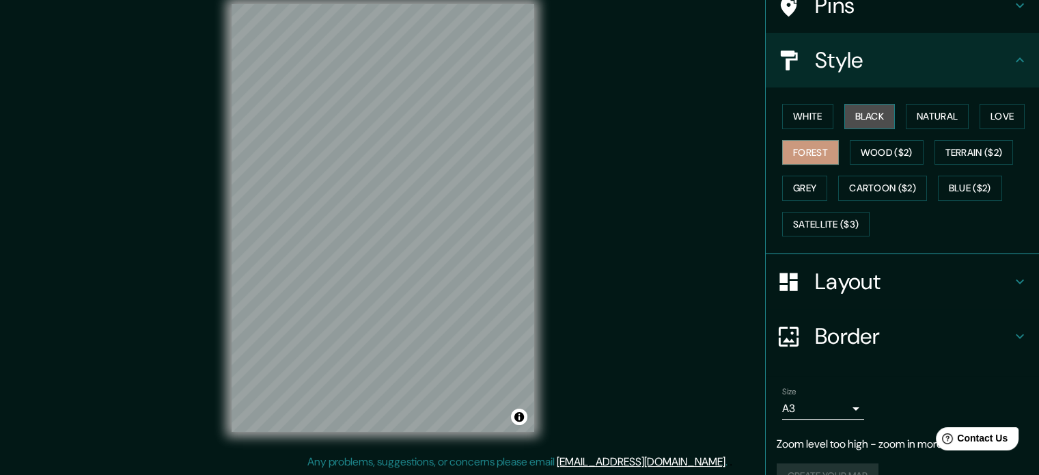
click at [864, 124] on button "Black" at bounding box center [870, 116] width 51 height 25
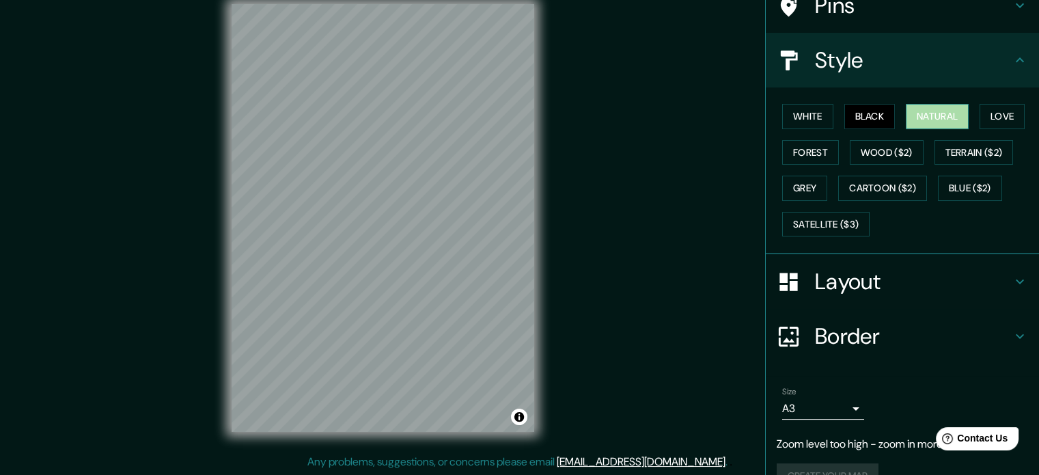
click at [926, 126] on button "Natural" at bounding box center [937, 116] width 63 height 25
click at [998, 119] on button "Love" at bounding box center [1002, 116] width 45 height 25
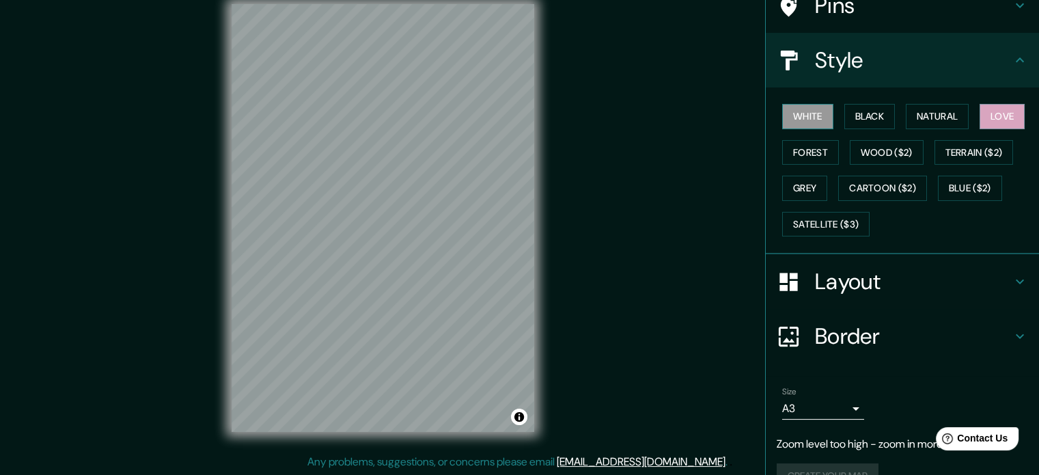
click at [806, 121] on button "White" at bounding box center [807, 116] width 51 height 25
click at [795, 155] on button "Forest" at bounding box center [810, 152] width 57 height 25
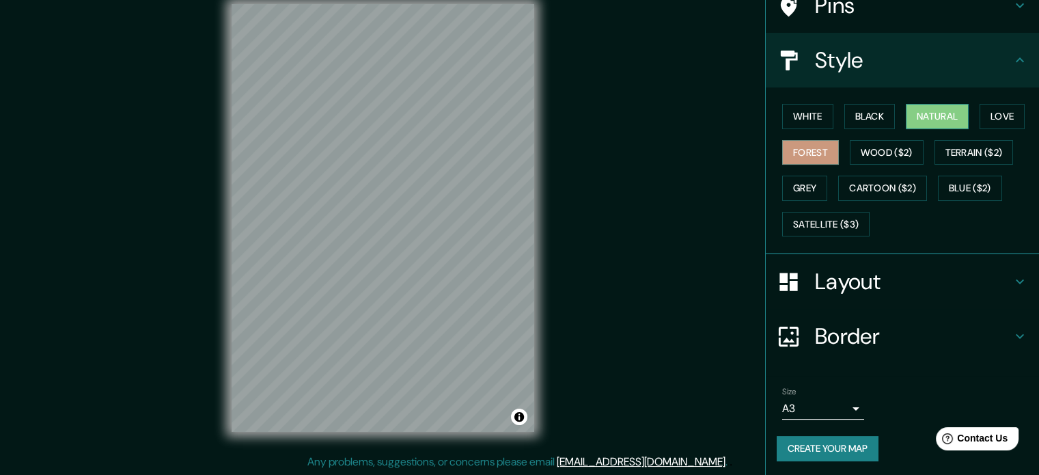
click at [932, 121] on button "Natural" at bounding box center [937, 116] width 63 height 25
click at [946, 154] on button "Terrain ($2)" at bounding box center [974, 152] width 79 height 25
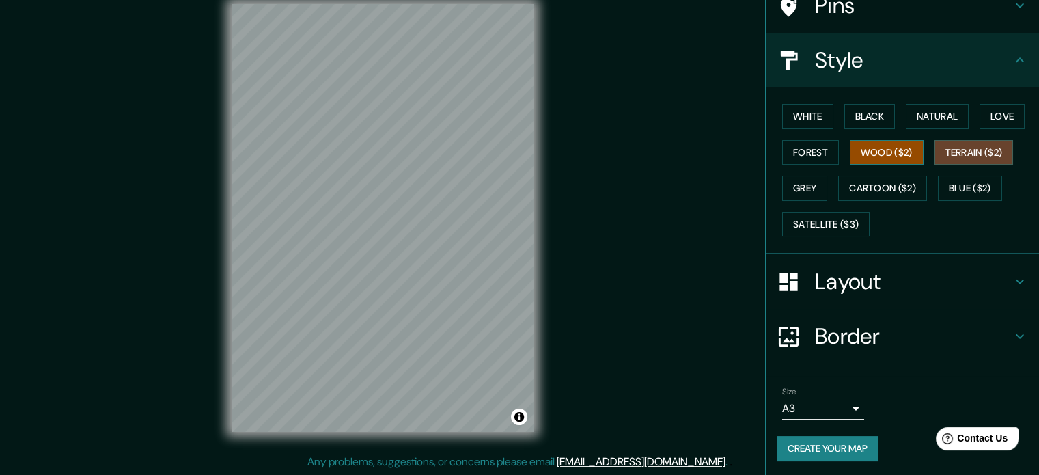
click at [870, 152] on button "Wood ($2)" at bounding box center [887, 152] width 74 height 25
click at [869, 187] on button "Cartoon ($2)" at bounding box center [882, 188] width 89 height 25
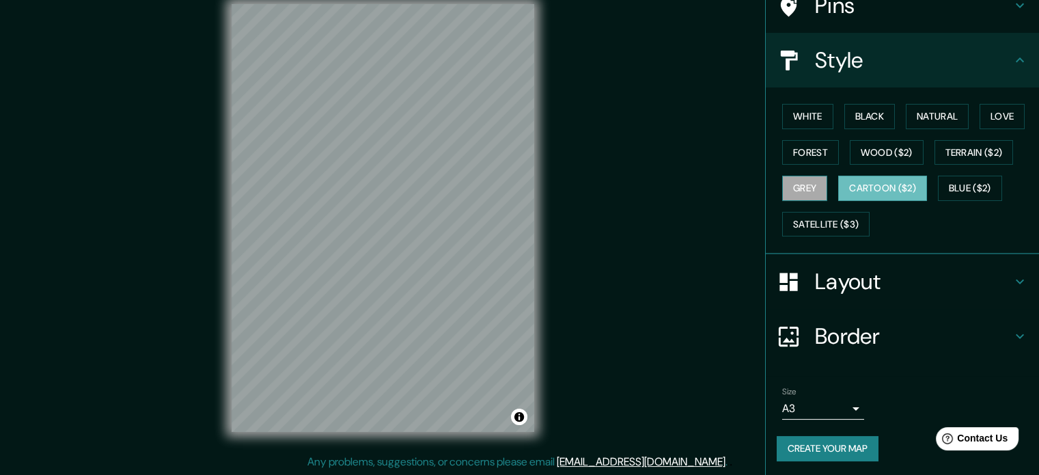
click at [801, 190] on button "Grey" at bounding box center [804, 188] width 45 height 25
click at [868, 118] on button "Black" at bounding box center [870, 116] width 51 height 25
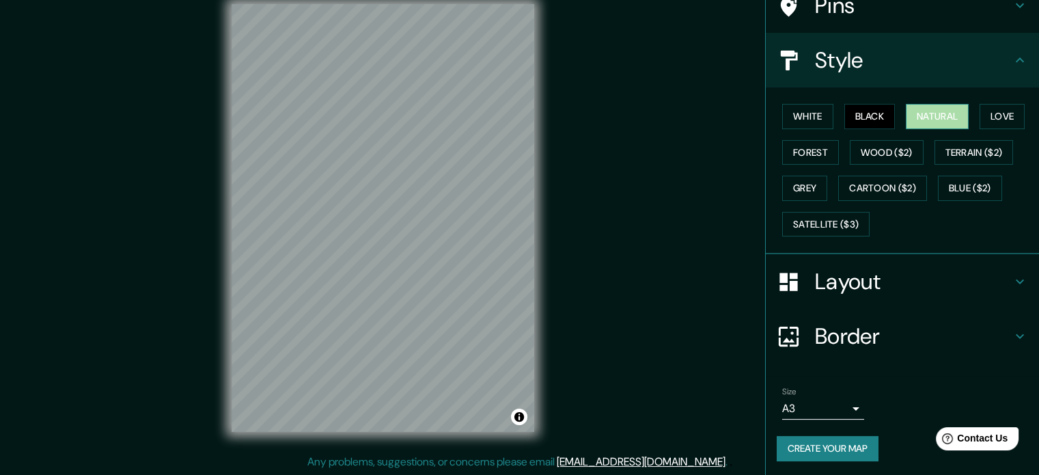
click at [926, 118] on button "Natural" at bounding box center [937, 116] width 63 height 25
click at [946, 185] on button "Blue ($2)" at bounding box center [970, 188] width 64 height 25
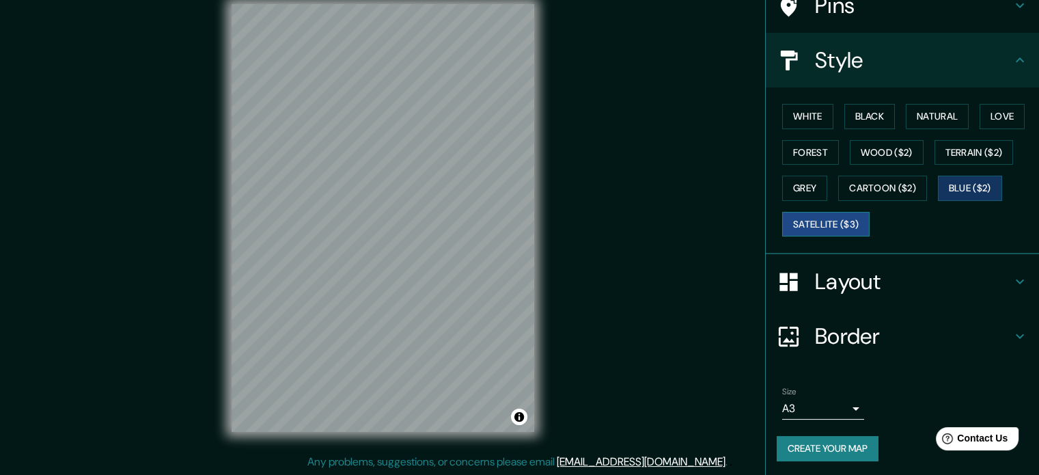
click at [827, 223] on button "Satellite ($3)" at bounding box center [825, 224] width 87 height 25
click at [920, 120] on button "Natural" at bounding box center [937, 116] width 63 height 25
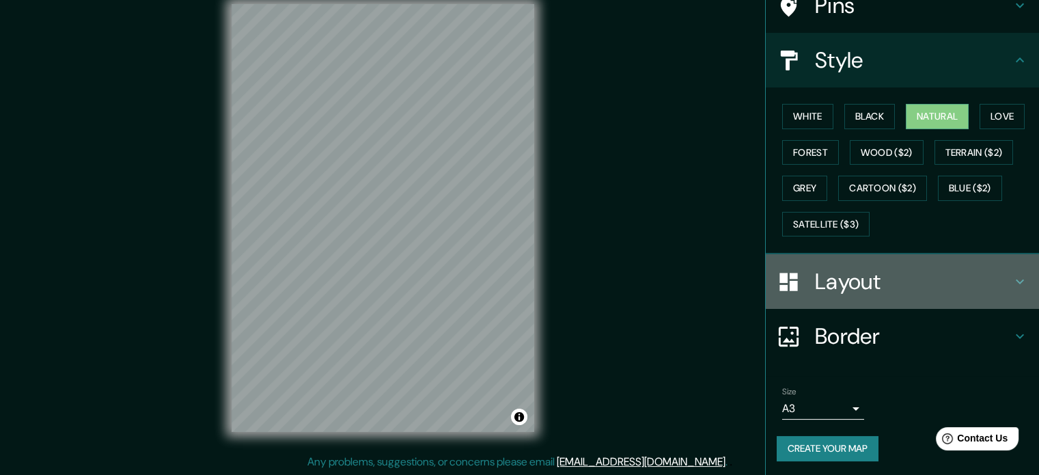
click at [871, 275] on h4 "Layout" at bounding box center [913, 281] width 197 height 27
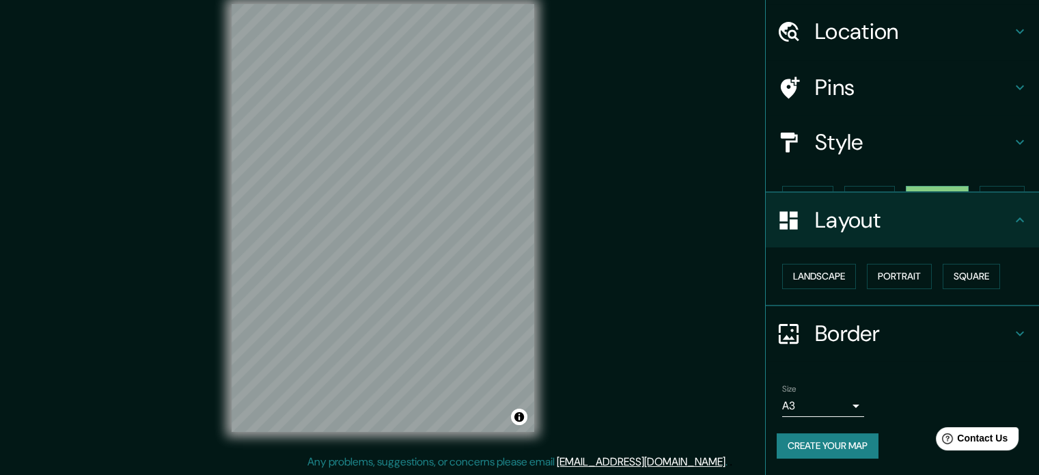
scroll to position [15, 0]
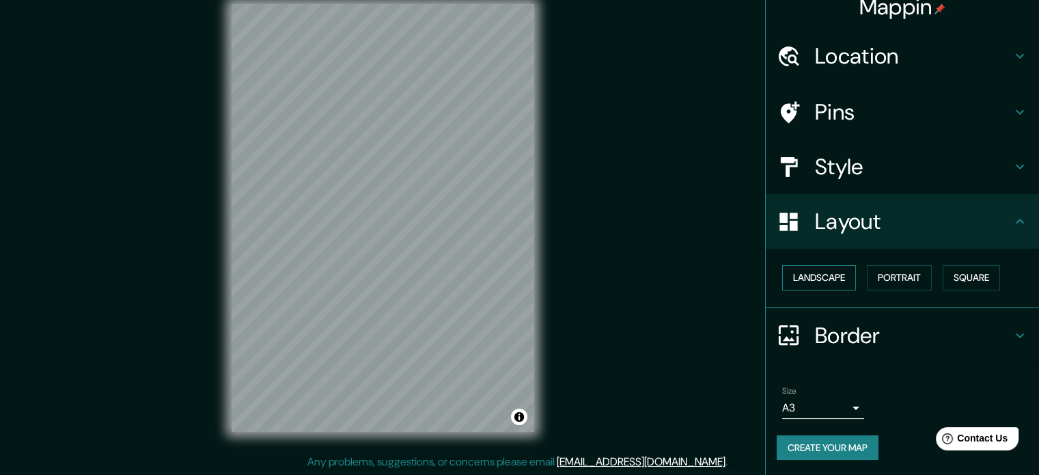
click at [809, 269] on button "Landscape" at bounding box center [819, 277] width 74 height 25
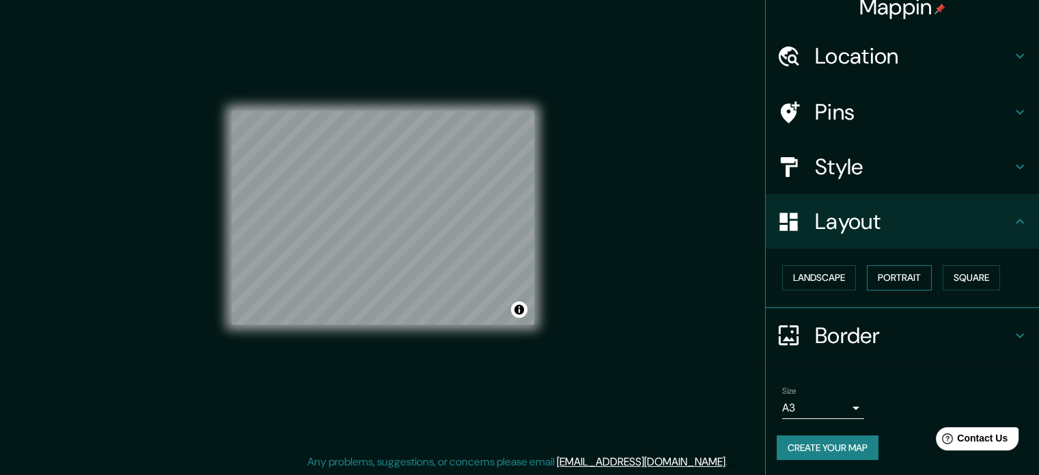
click at [887, 273] on button "Portrait" at bounding box center [899, 277] width 65 height 25
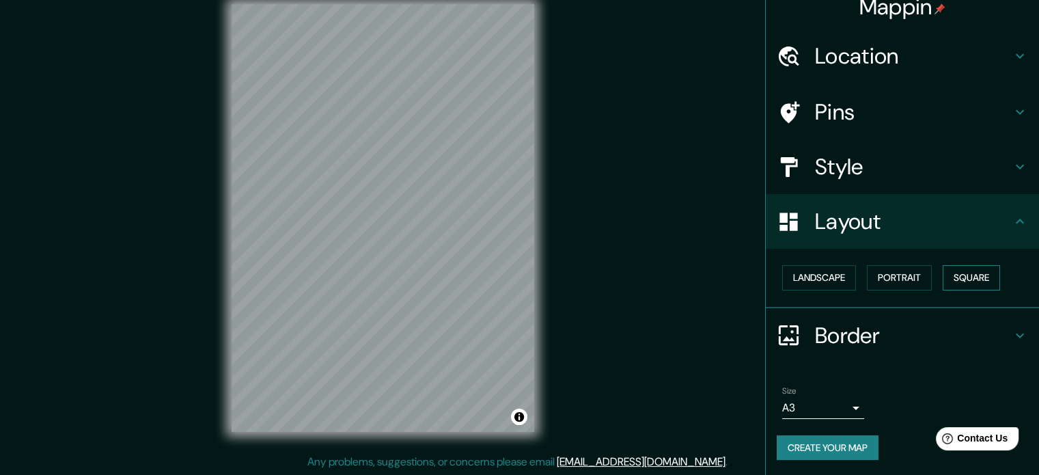
click at [943, 267] on button "Square" at bounding box center [971, 277] width 57 height 25
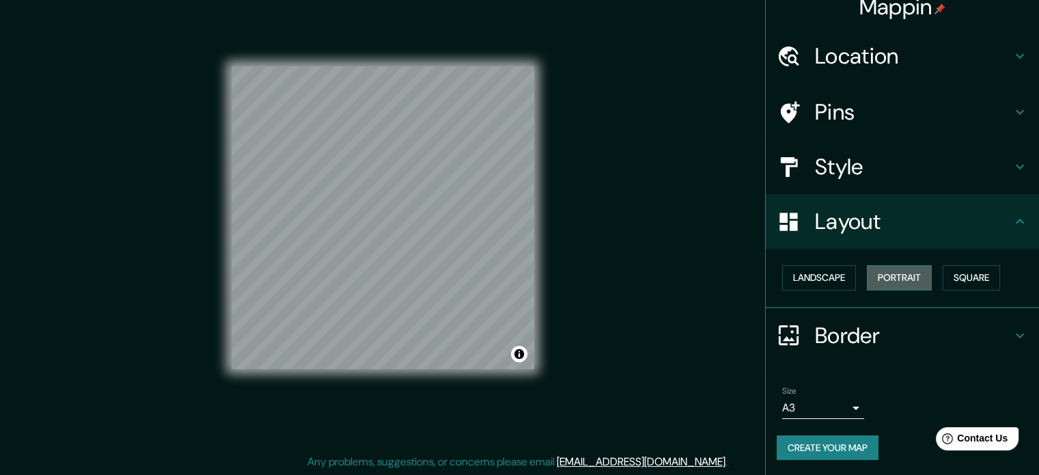
click at [910, 280] on button "Portrait" at bounding box center [899, 277] width 65 height 25
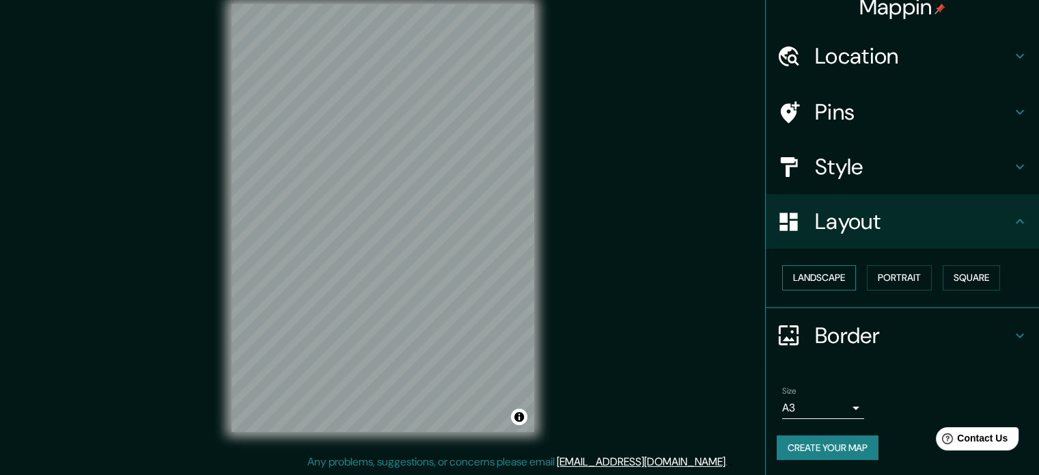
click at [827, 284] on button "Landscape" at bounding box center [819, 277] width 74 height 25
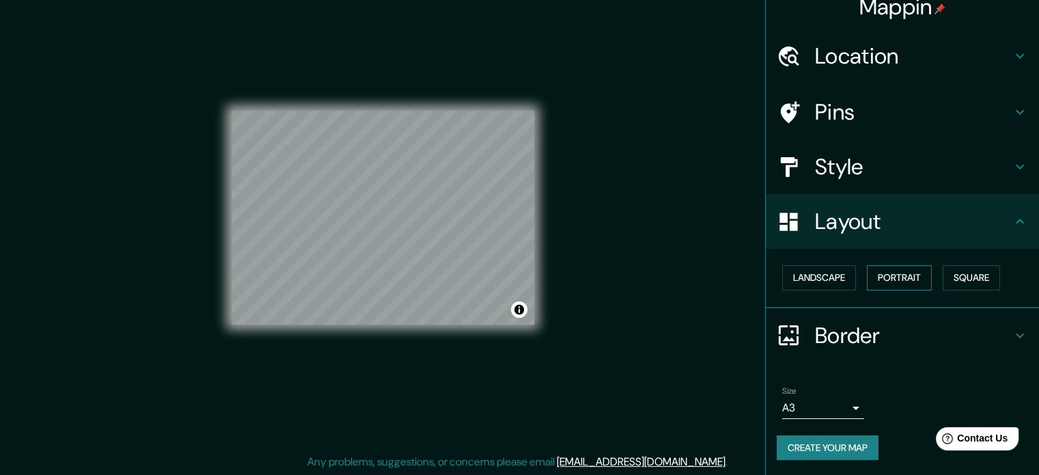
click at [890, 272] on button "Portrait" at bounding box center [899, 277] width 65 height 25
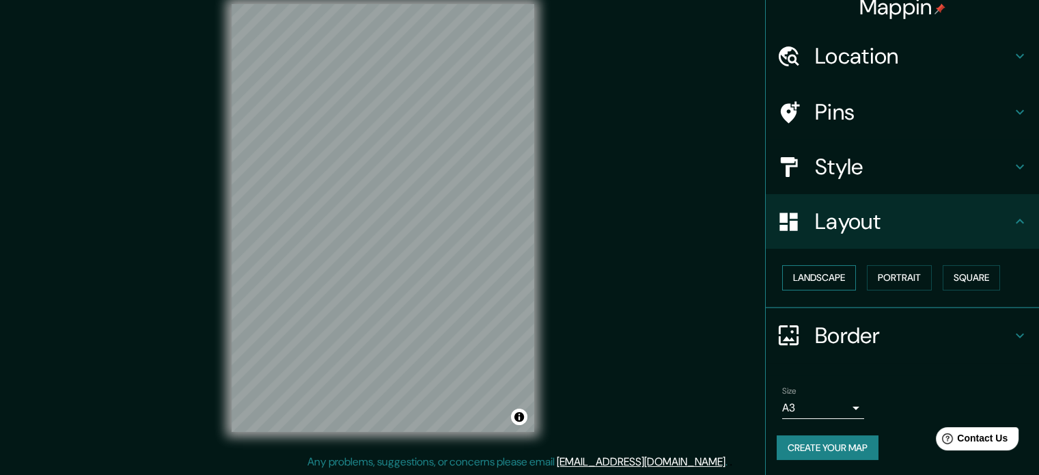
click at [828, 278] on button "Landscape" at bounding box center [819, 277] width 74 height 25
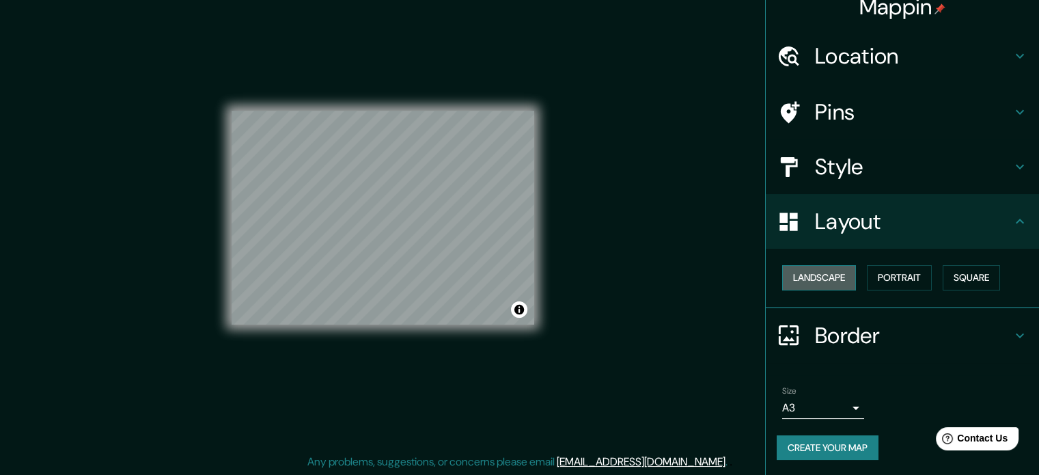
click at [815, 275] on button "Landscape" at bounding box center [819, 277] width 74 height 25
click at [916, 279] on button "Portrait" at bounding box center [899, 277] width 65 height 25
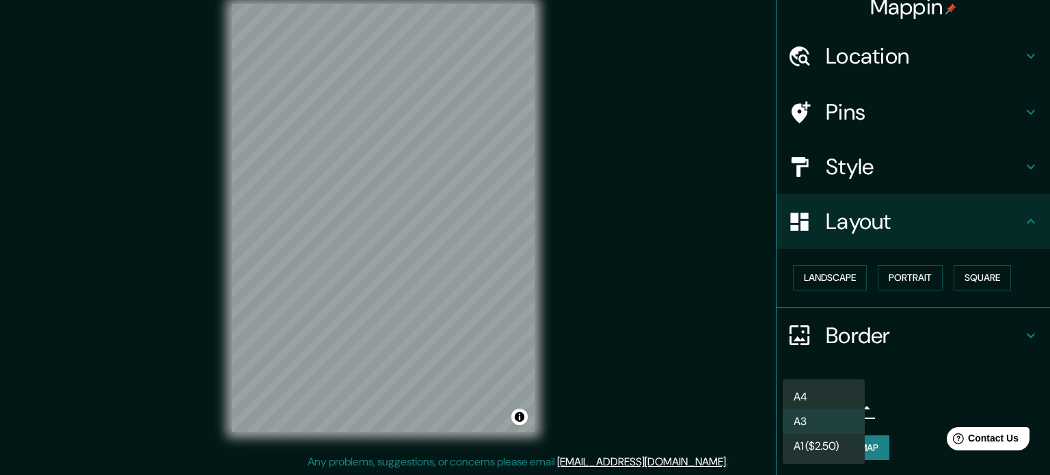
click at [826, 404] on body "Mappin Location [GEOGRAPHIC_DATA] Pins Style Layout Landscape Portrait Square B…" at bounding box center [525, 219] width 1050 height 475
click at [821, 421] on li "A3" at bounding box center [823, 421] width 82 height 25
